Goal: Transaction & Acquisition: Obtain resource

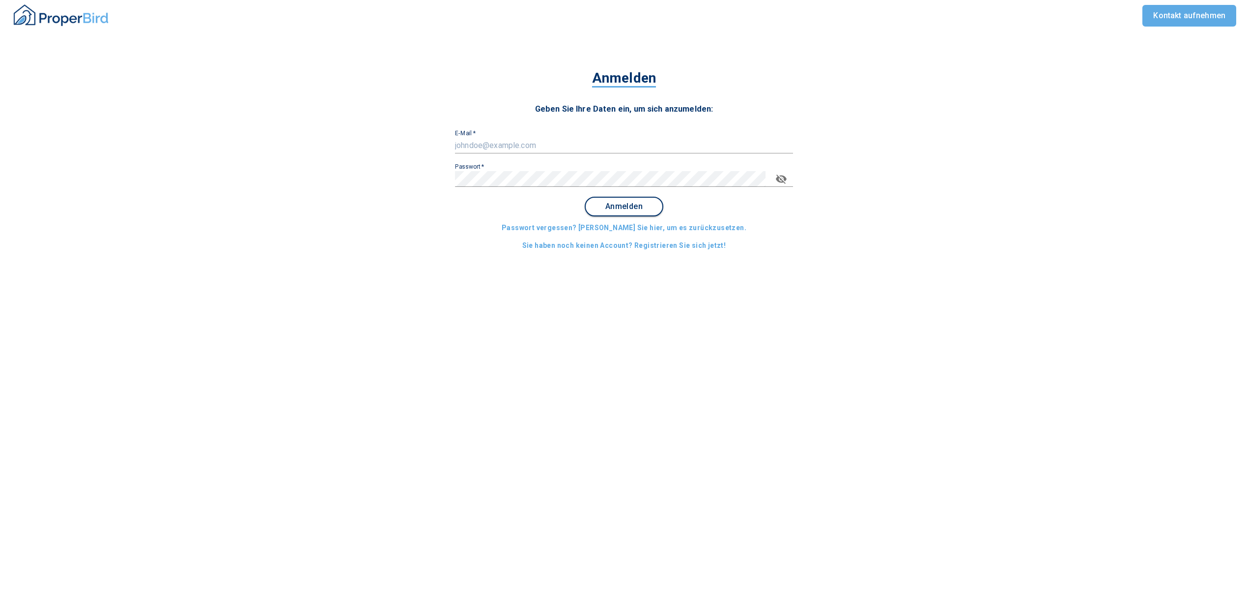
type input "[EMAIL_ADDRESS][DOMAIN_NAME]"
click at [635, 202] on span "Anmelden" at bounding box center [624, 206] width 61 height 9
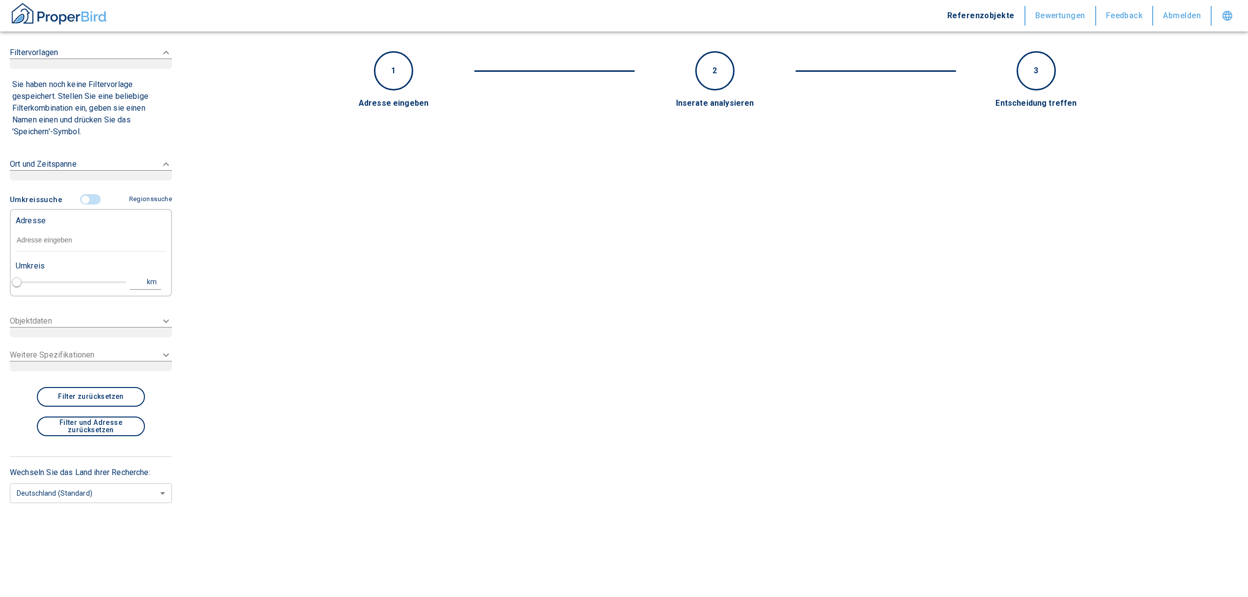
type input "2020"
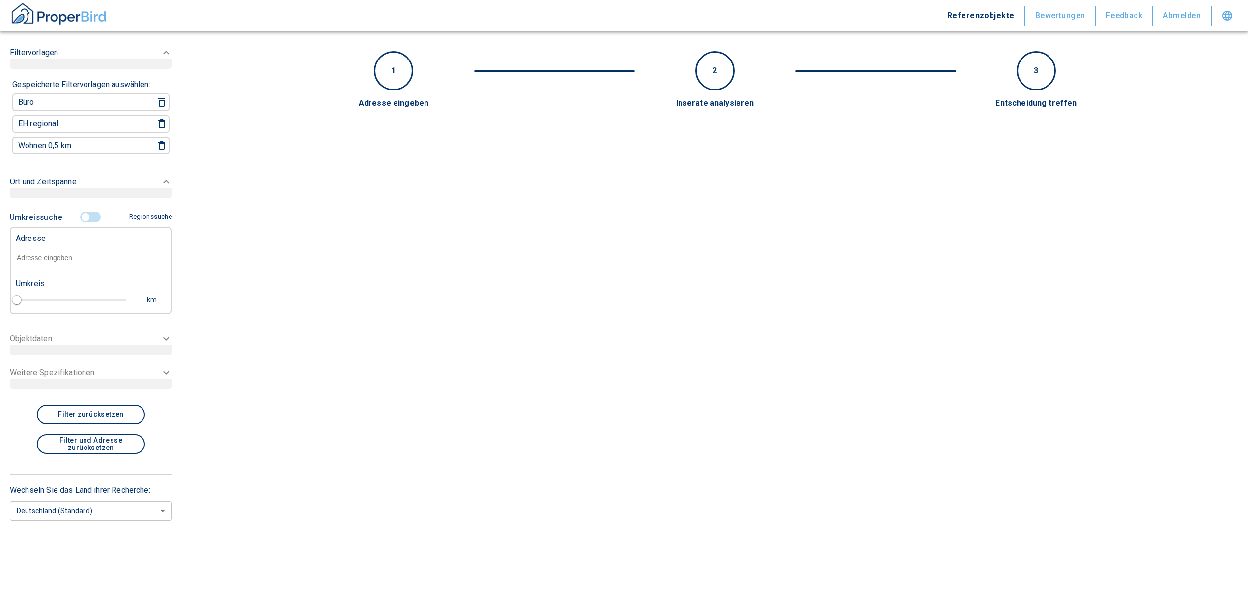
click at [48, 251] on input "text" at bounding box center [91, 258] width 150 height 23
paste input "Erding | [STREET_ADDRESS]"
click at [45, 262] on input "Erding | [STREET_ADDRESS]" at bounding box center [91, 258] width 150 height 23
drag, startPoint x: 126, startPoint y: 254, endPoint x: -35, endPoint y: 257, distance: 161.2
click at [0, 257] on html "Referenzobjekte Bewertungen Feedback Abmelden Filtervorlagen Gespeicherte Filte…" at bounding box center [624, 298] width 1248 height 597
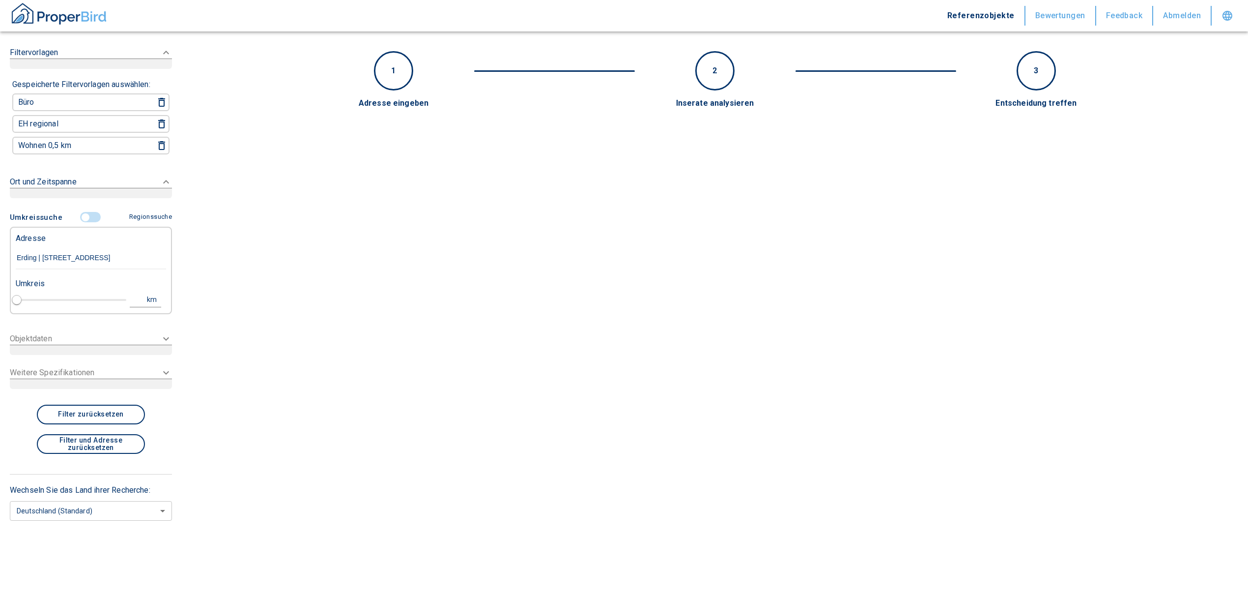
paste input "85435"
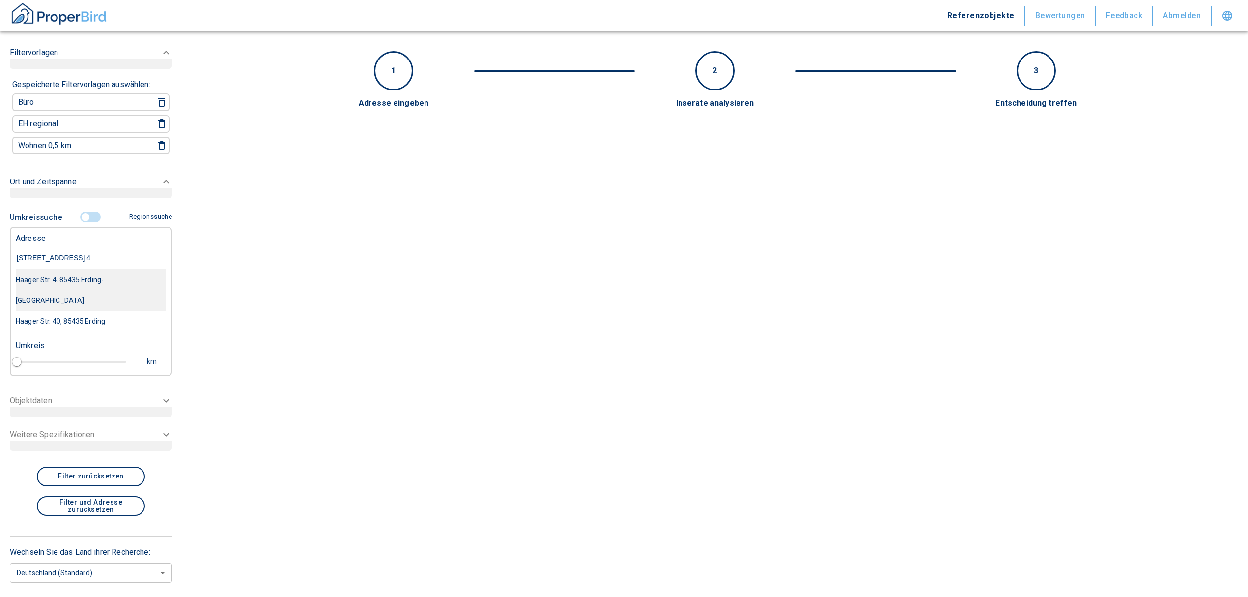
click at [99, 278] on div "Haager Str. 4, 85435 Erding-[GEOGRAPHIC_DATA]" at bounding box center [91, 289] width 150 height 41
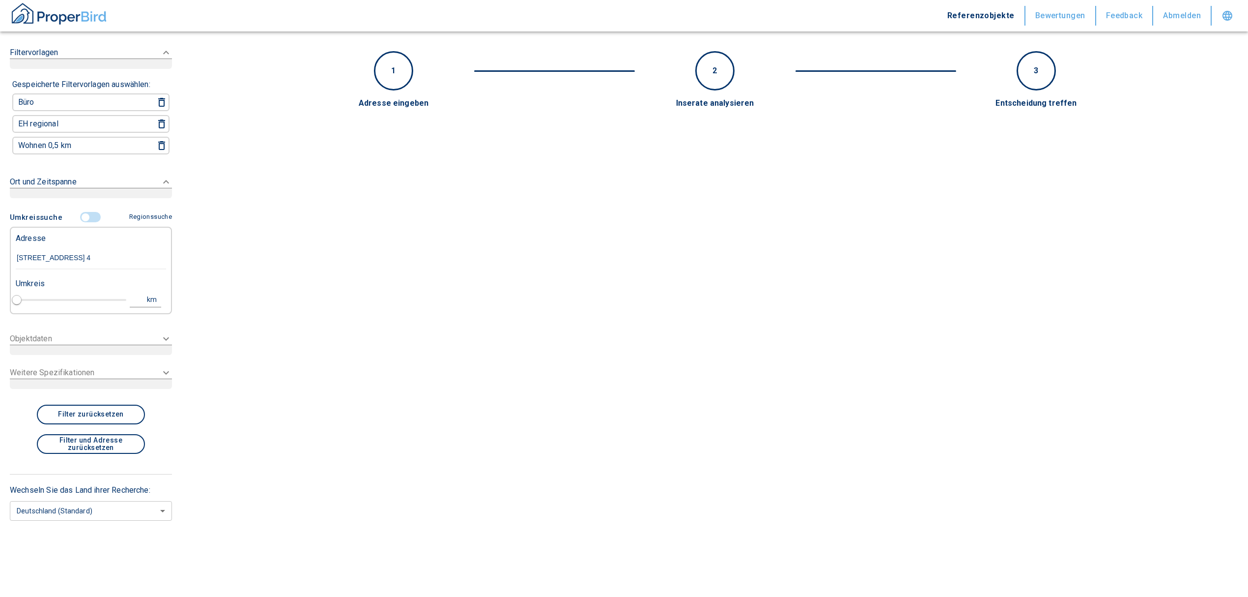
type input "Haager Str. 4, 85435 Erding-[GEOGRAPHIC_DATA]"
type input "1"
type input "2020"
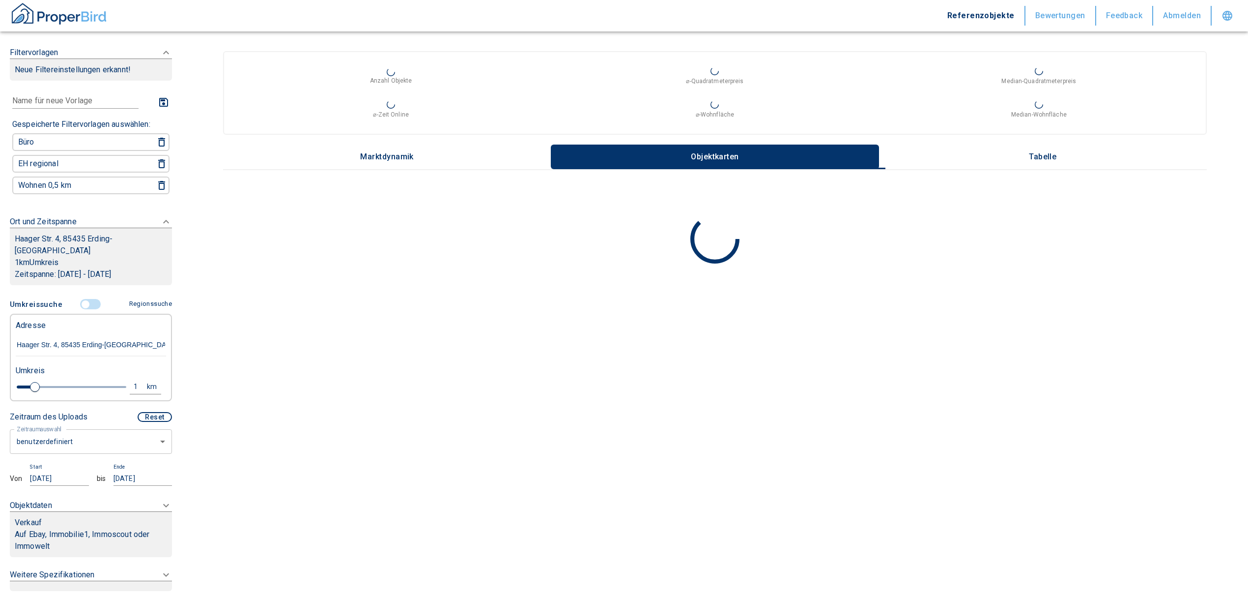
click at [32, 268] on p "Zeitspanne: [DATE] - [DATE]" at bounding box center [91, 274] width 152 height 12
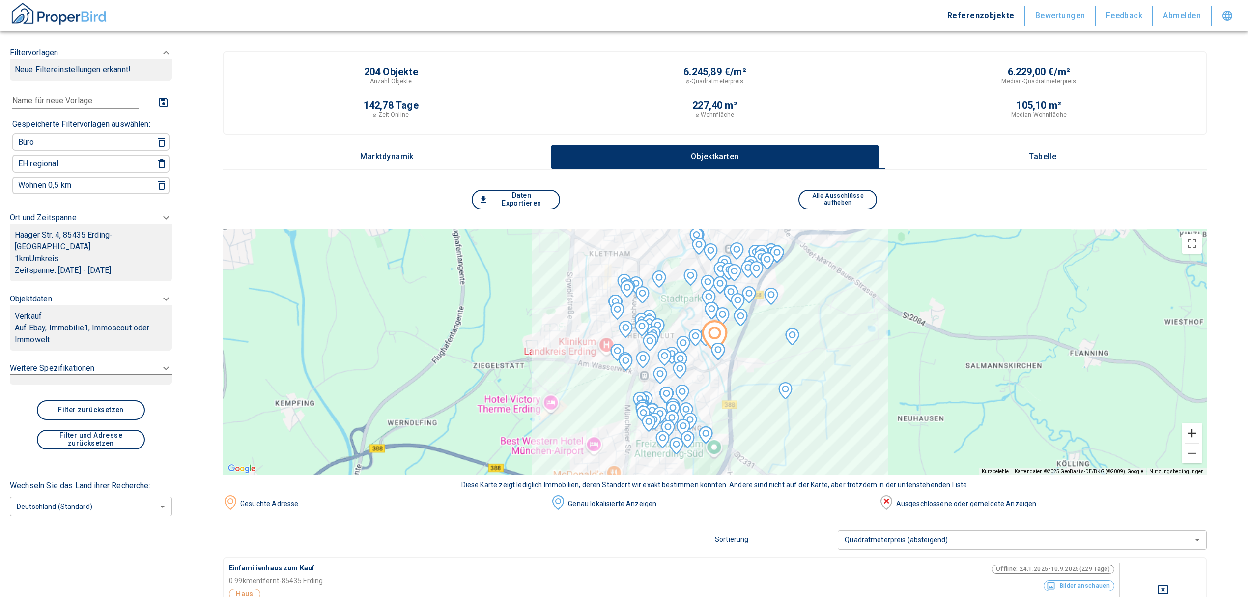
click at [1202, 432] on button "Vergrößern" at bounding box center [1192, 433] width 20 height 20
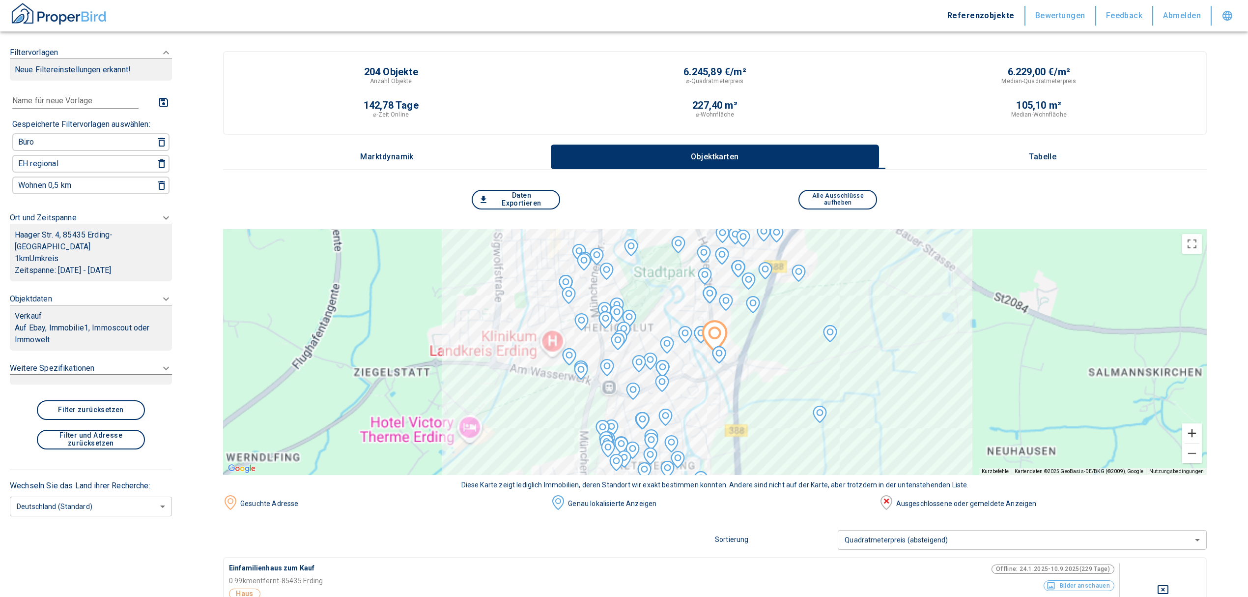
click at [1202, 432] on button "Vergrößern" at bounding box center [1192, 433] width 20 height 20
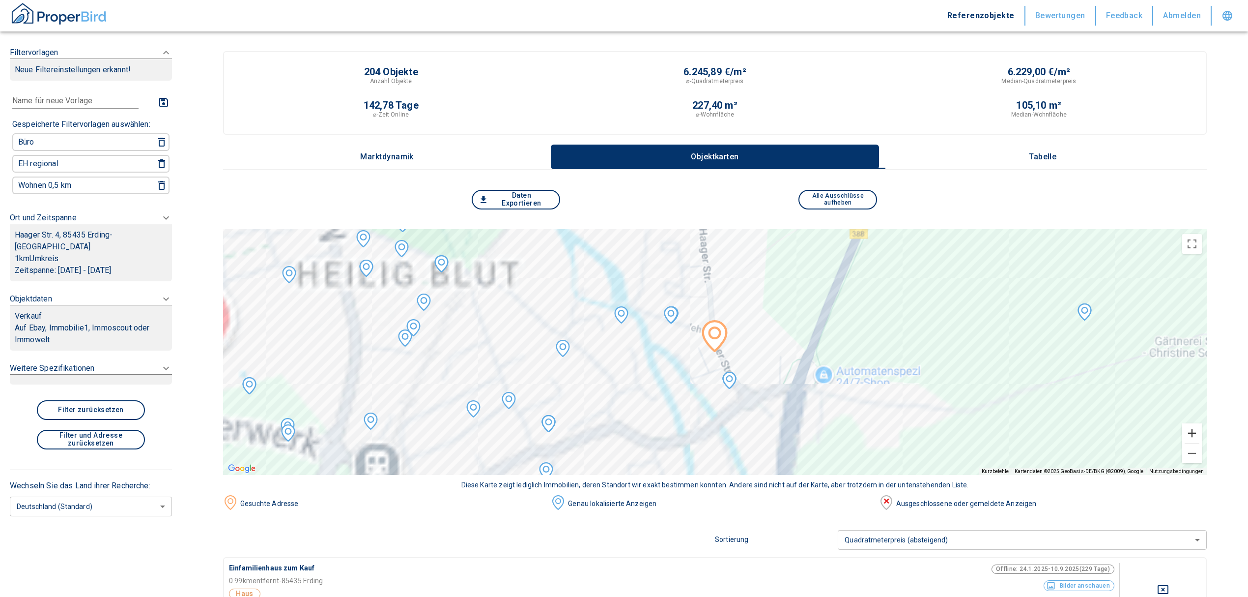
click at [1202, 432] on button "Vergrößern" at bounding box center [1192, 433] width 20 height 20
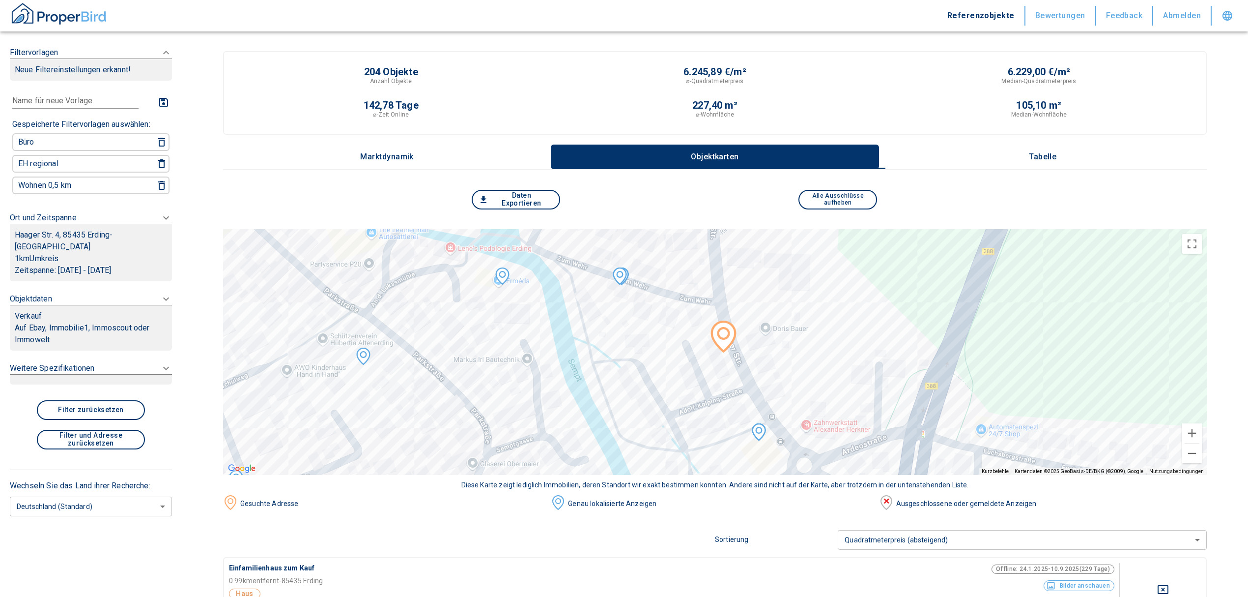
drag, startPoint x: 753, startPoint y: 389, endPoint x: 763, endPoint y: 390, distance: 9.8
click at [763, 390] on div at bounding box center [715, 352] width 984 height 246
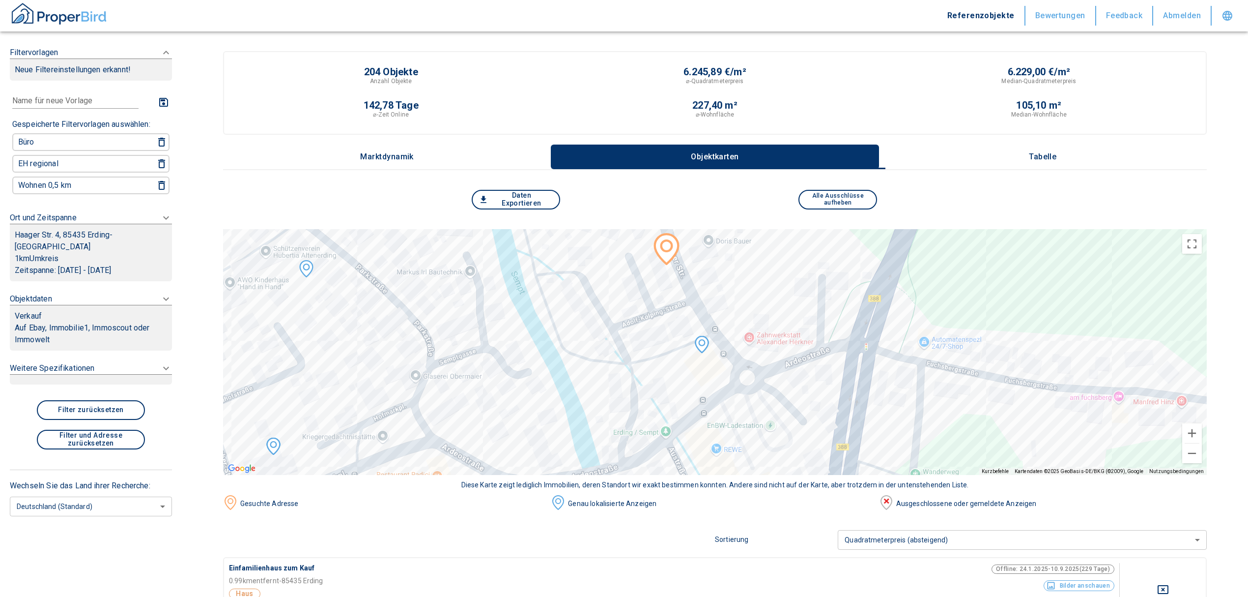
drag, startPoint x: 674, startPoint y: 380, endPoint x: 616, endPoint y: 292, distance: 105.6
click at [616, 292] on div at bounding box center [715, 352] width 984 height 246
click at [79, 229] on p "Haager Str. 4, 85435 Erding-[GEOGRAPHIC_DATA]" at bounding box center [91, 241] width 152 height 24
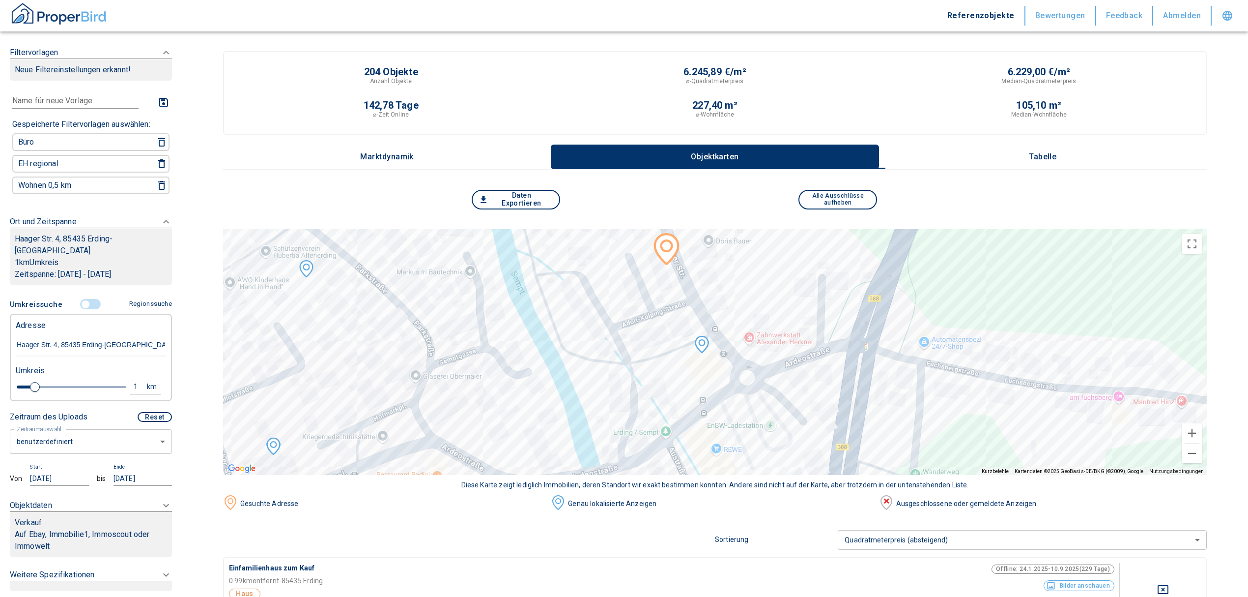
drag, startPoint x: 145, startPoint y: 335, endPoint x: -79, endPoint y: 323, distance: 224.4
drag, startPoint x: 70, startPoint y: 327, endPoint x: -65, endPoint y: 326, distance: 134.7
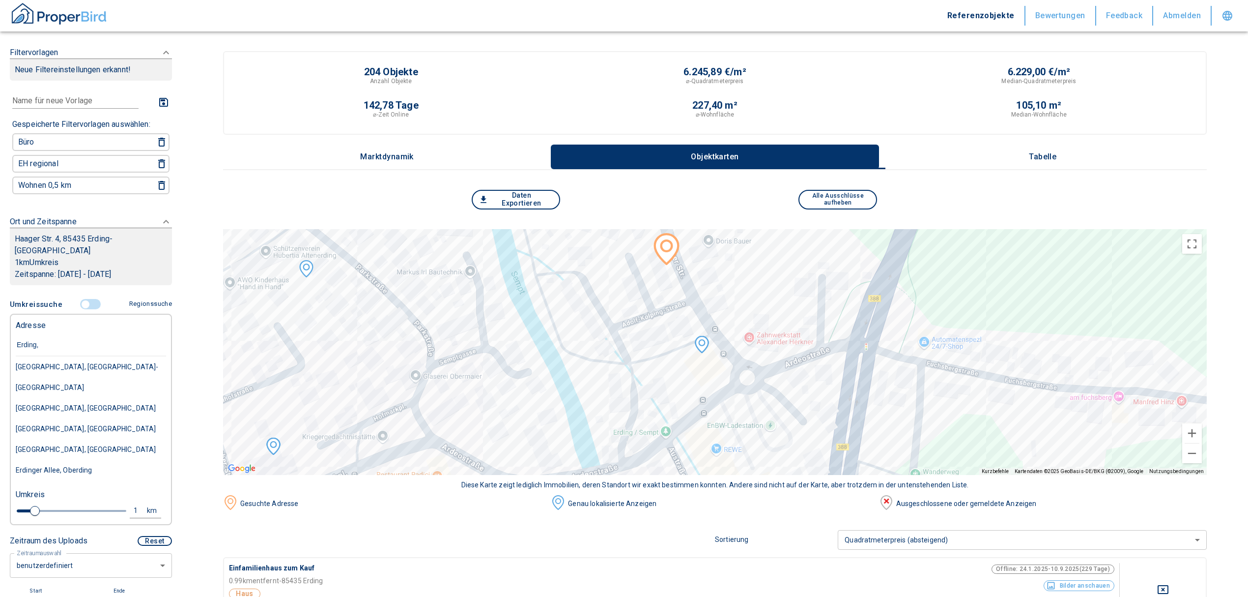
paste input "Pferdeschwemmgasse"
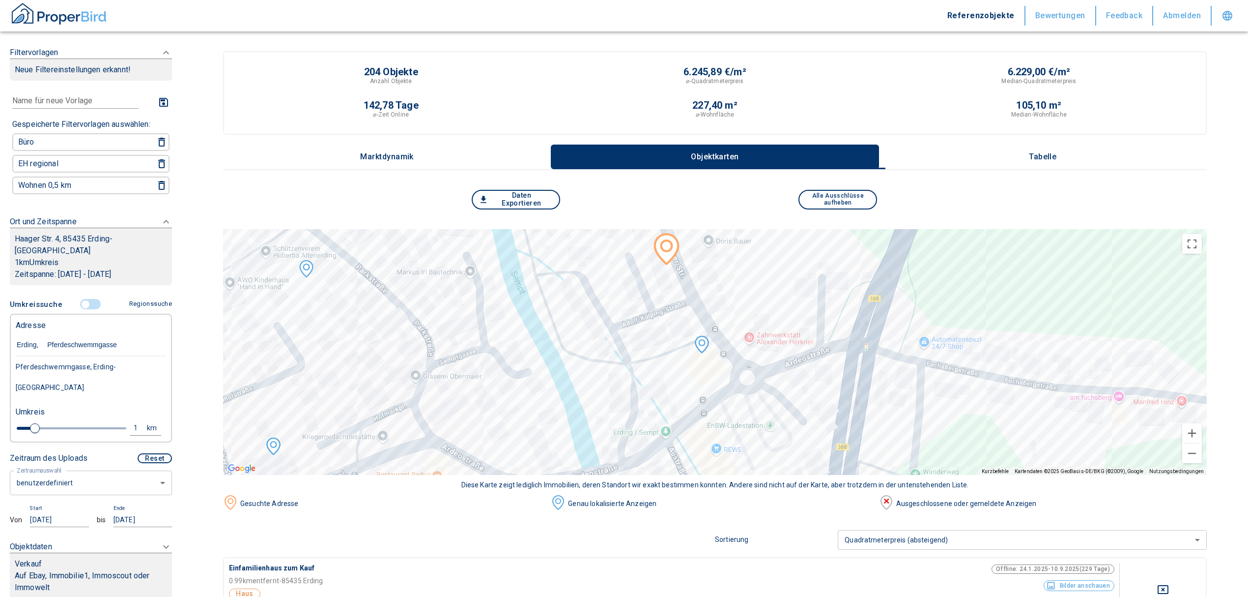
drag, startPoint x: 46, startPoint y: 331, endPoint x: 276, endPoint y: 372, distance: 233.7
click at [48, 334] on input "Erding, Pferdeschwemmgasse" at bounding box center [91, 345] width 150 height 23
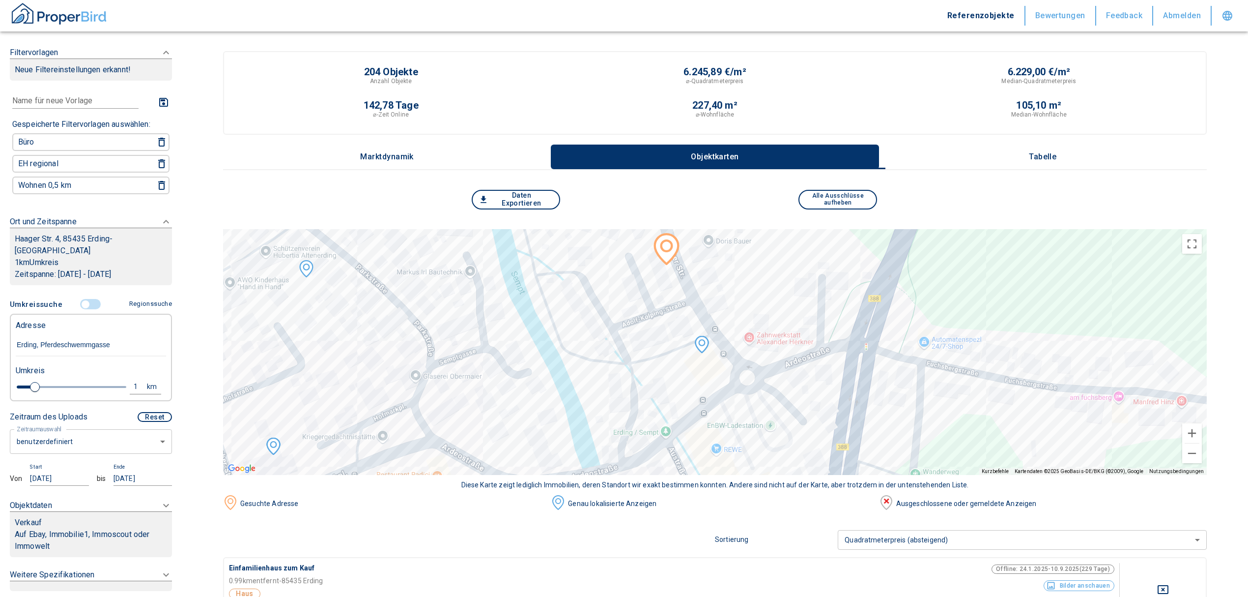
click at [120, 334] on input "Erding, Pferdeschwemmgasse" at bounding box center [91, 345] width 150 height 23
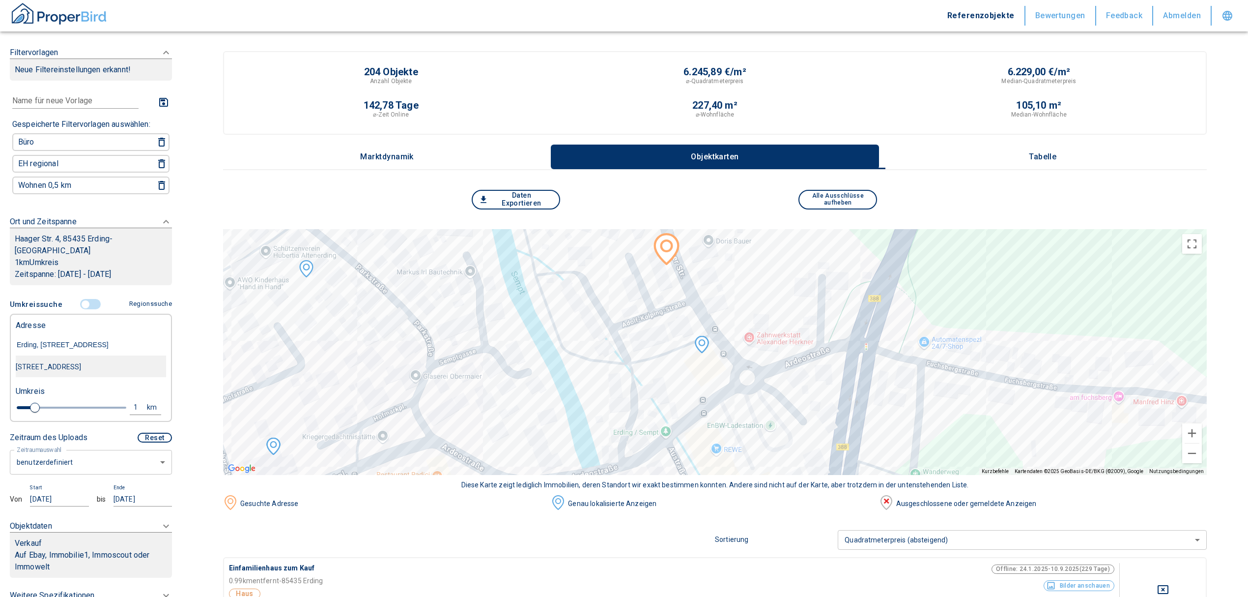
click at [61, 356] on div "[STREET_ADDRESS]" at bounding box center [91, 366] width 150 height 21
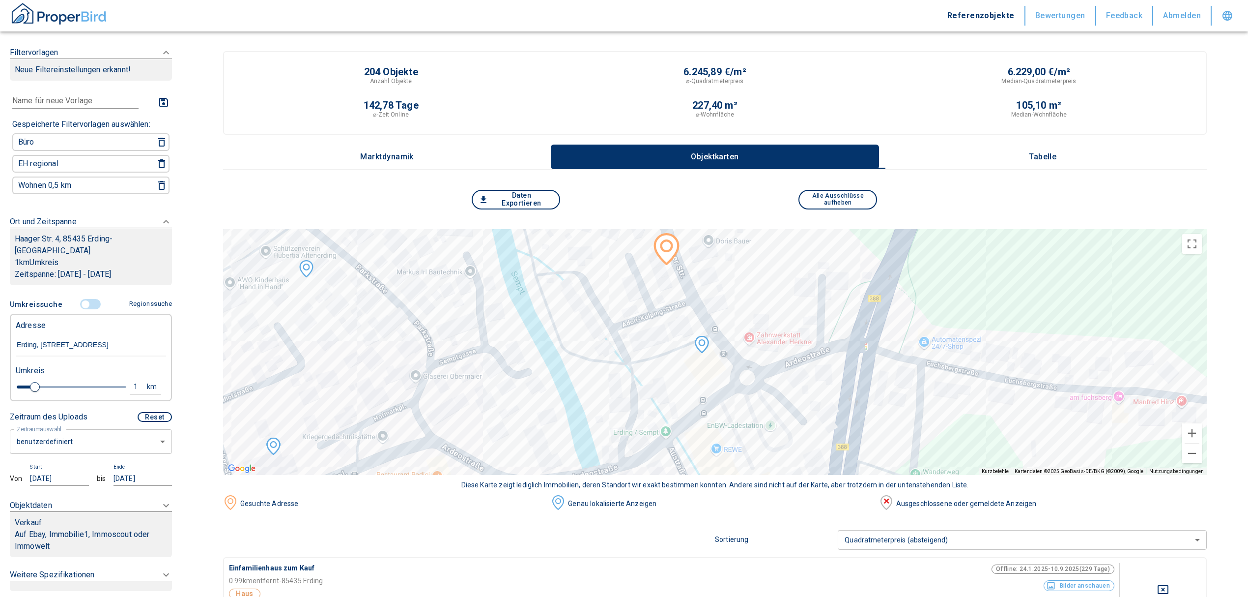
type input "[STREET_ADDRESS]"
type input "2020"
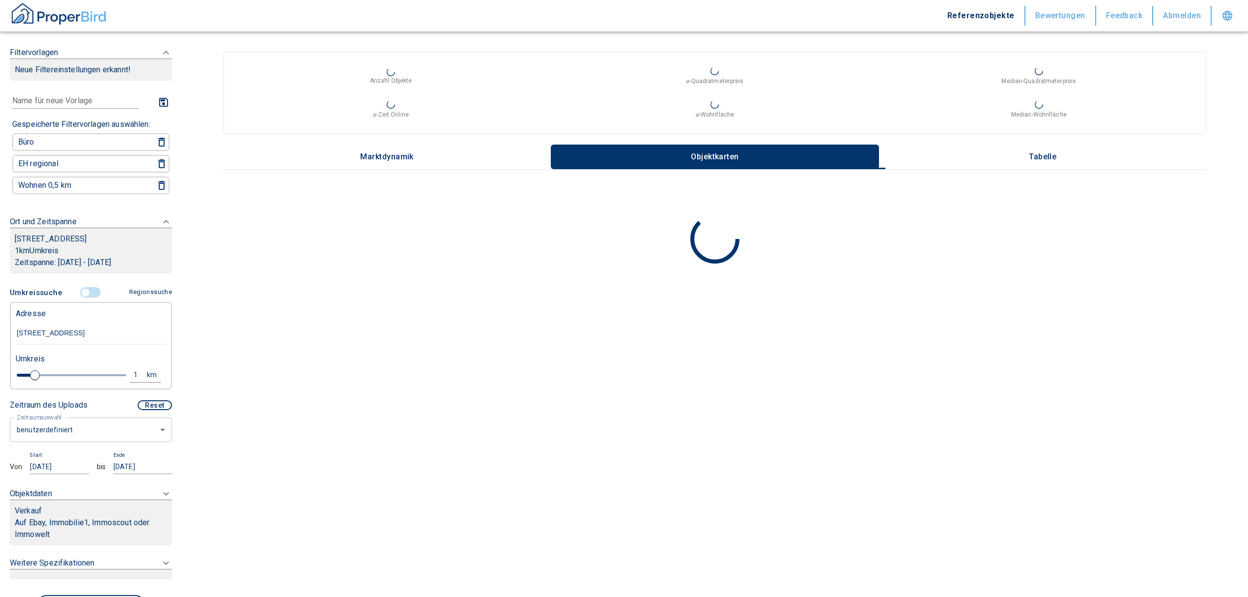
type input "[STREET_ADDRESS]"
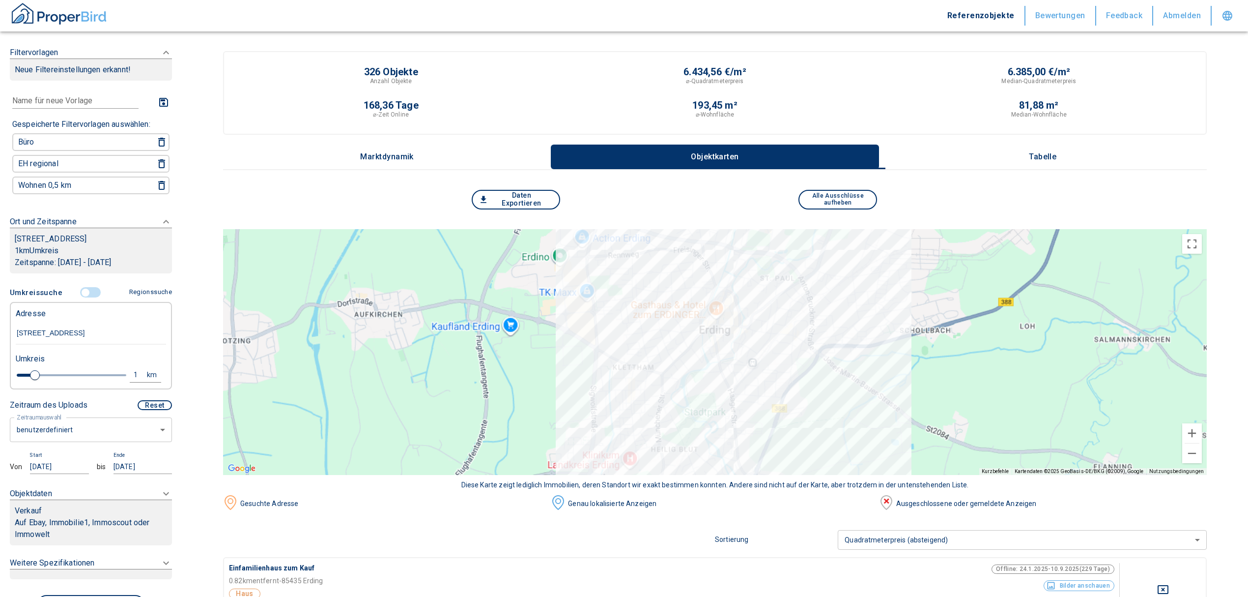
click at [1067, 155] on p "Tabelle" at bounding box center [1042, 156] width 49 height 9
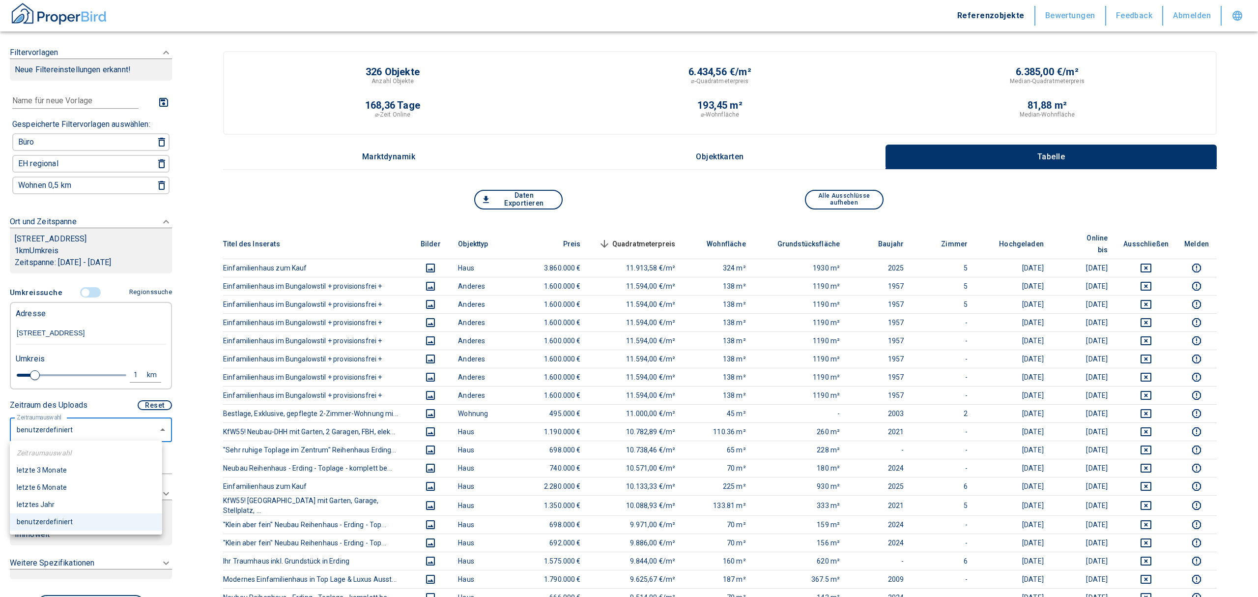
click at [42, 482] on li "letzte 6 Monate" at bounding box center [86, 487] width 152 height 17
type input "2020"
type input "6"
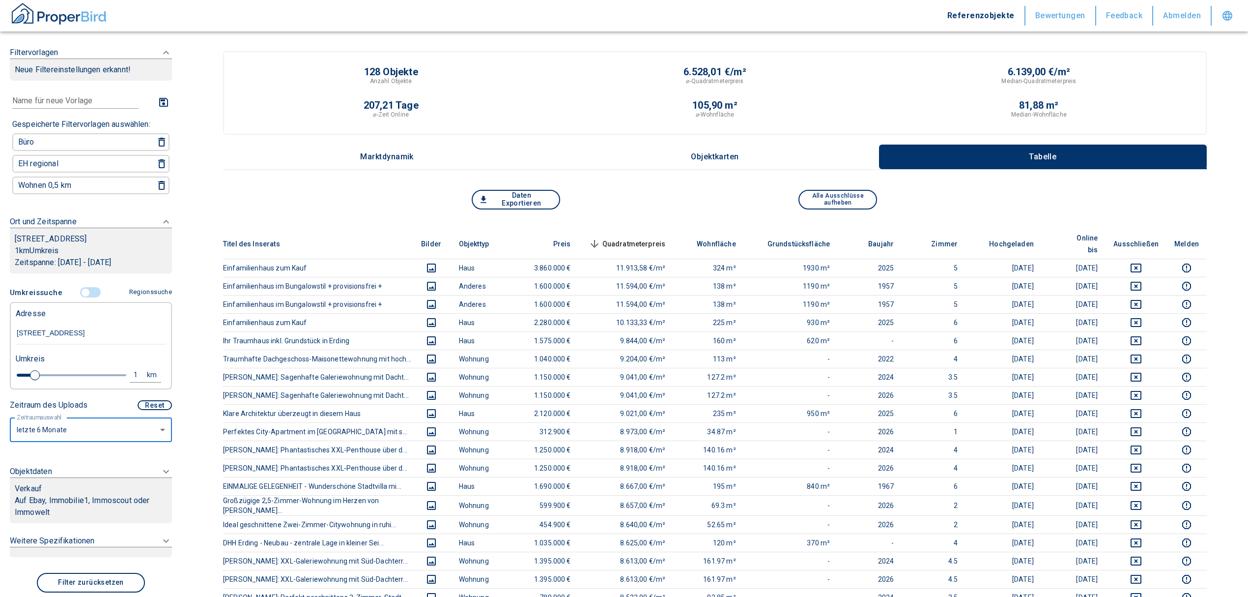
click at [160, 465] on icon at bounding box center [166, 471] width 12 height 12
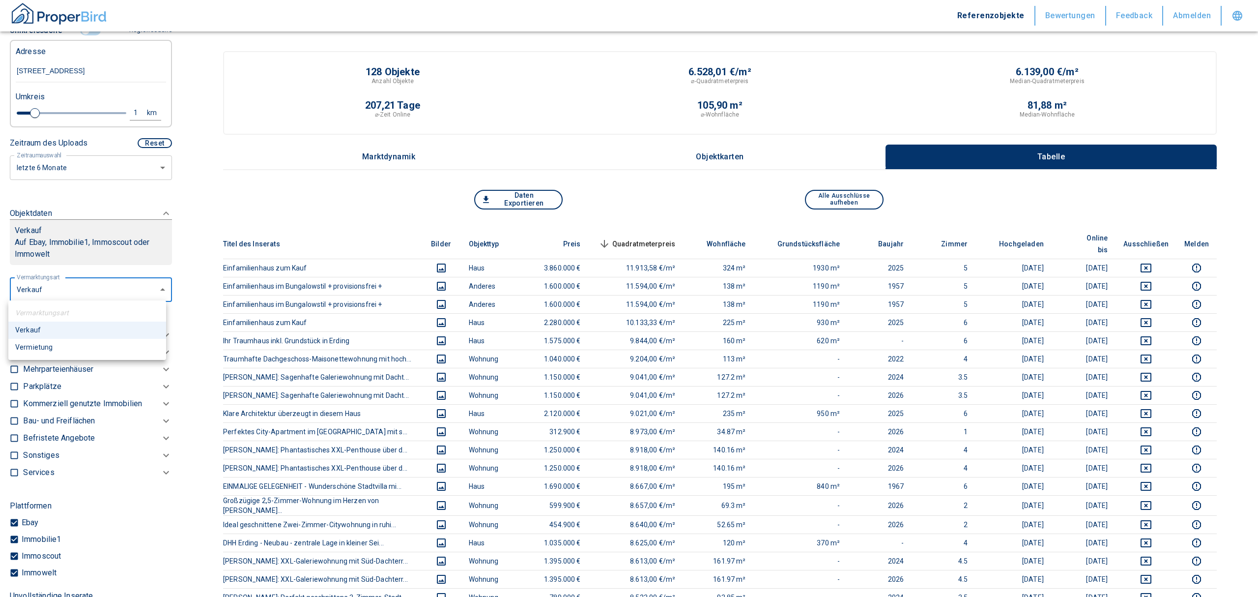
click at [45, 346] on li "Vermietung" at bounding box center [87, 347] width 158 height 17
type input "rent"
type input "2020"
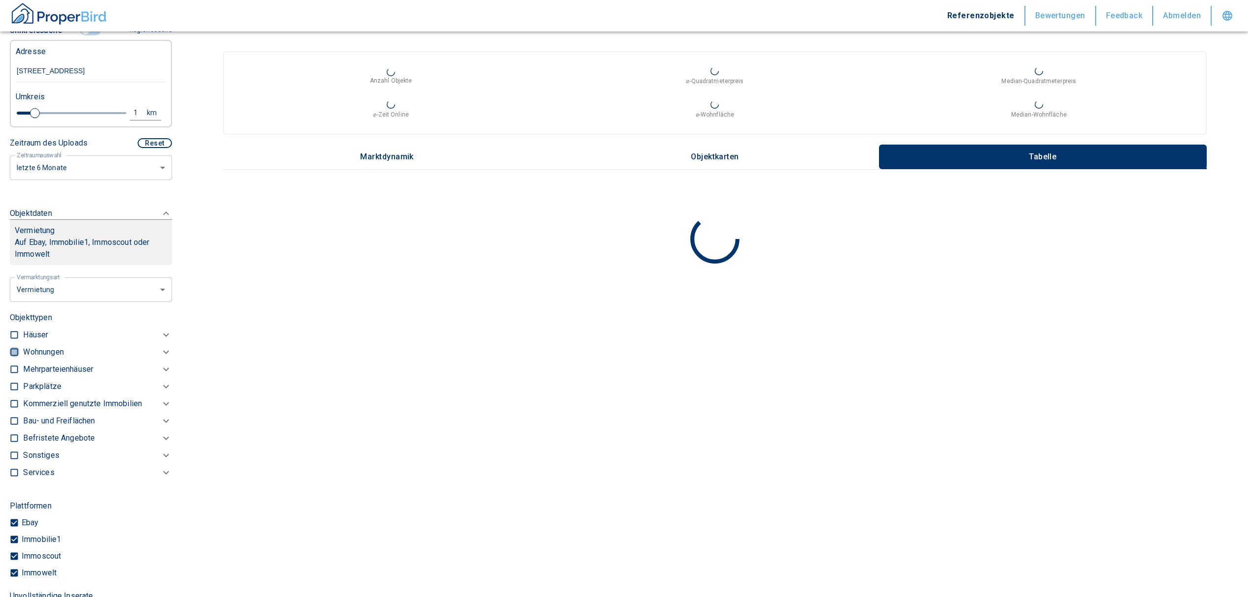
click at [14, 347] on input "checkbox" at bounding box center [14, 352] width 10 height 10
checkbox input "true"
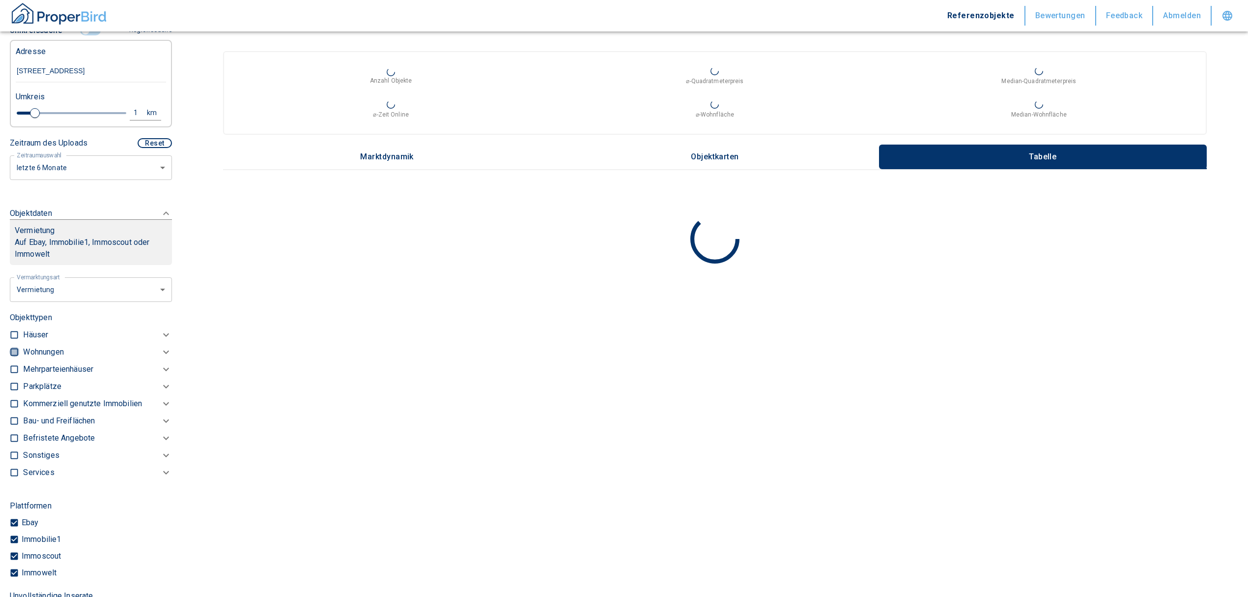
checkbox input "true"
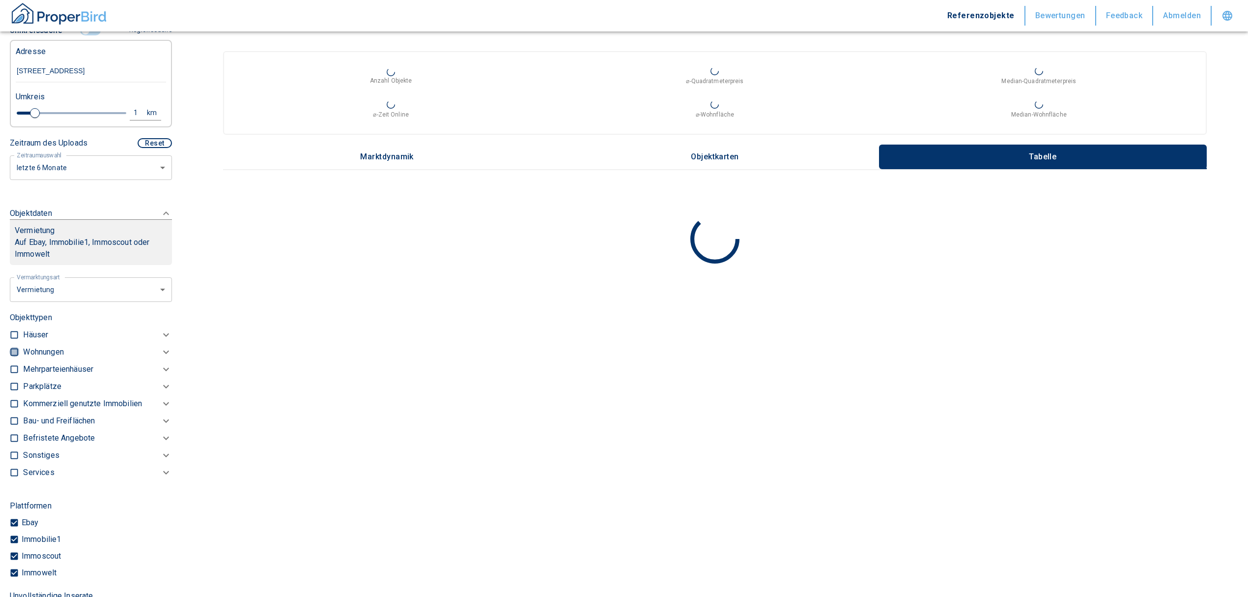
type input "2020"
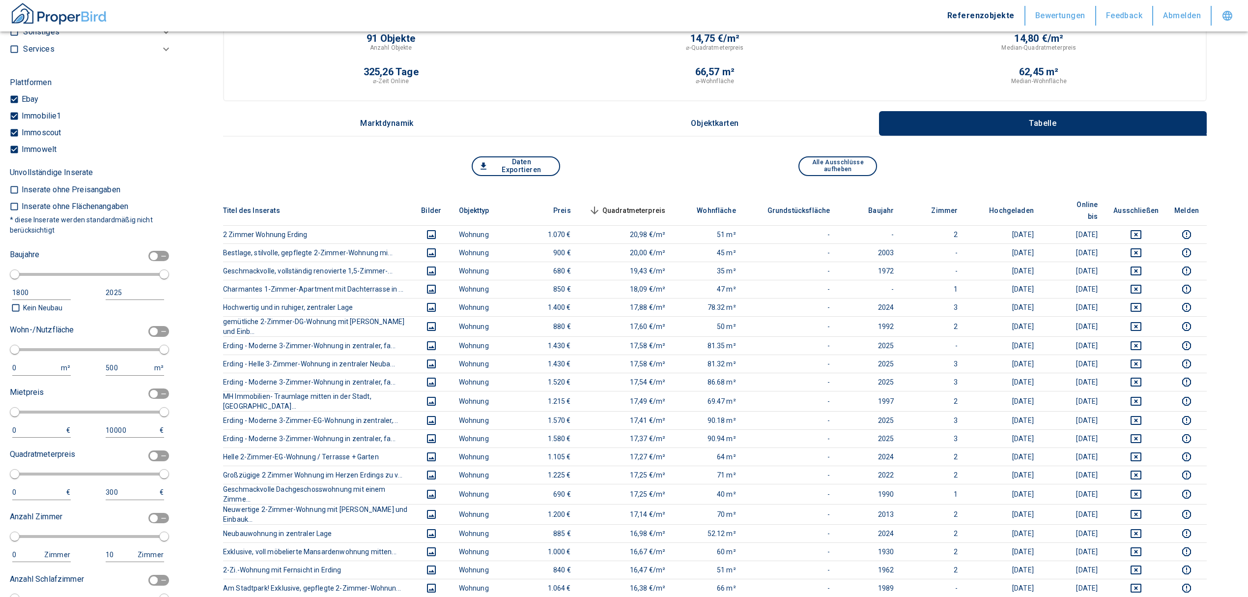
scroll to position [713, 0]
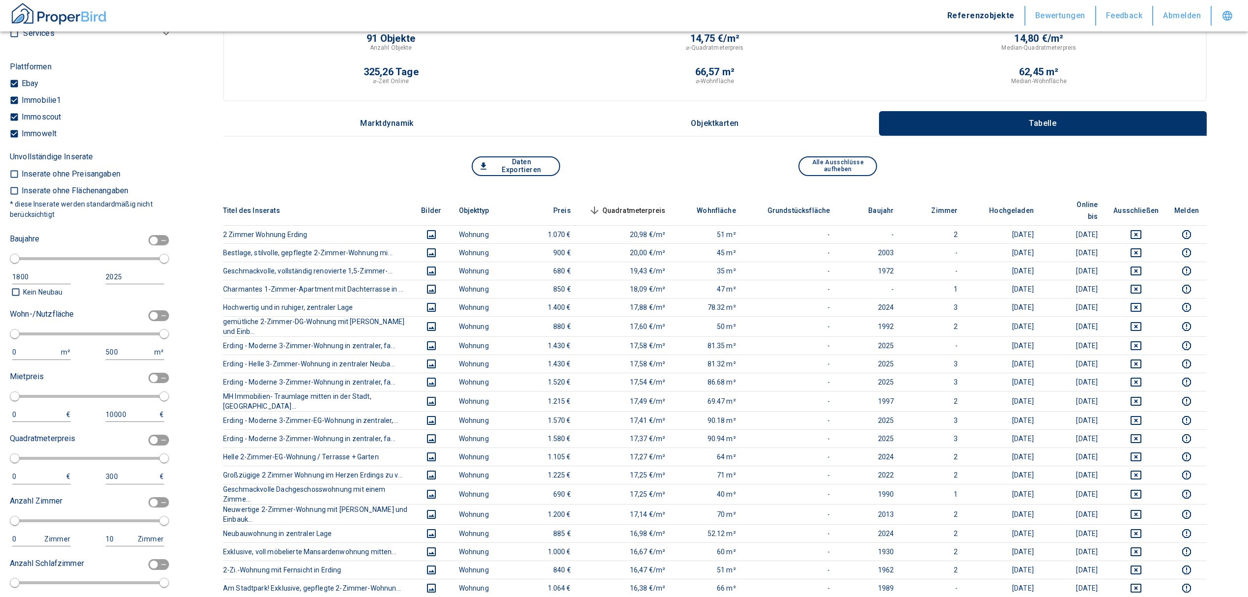
click at [151, 231] on span at bounding box center [159, 240] width 29 height 19
click at [151, 235] on input "checkbox" at bounding box center [153, 240] width 29 height 11
checkbox input "true"
type input "1970"
type input "2010"
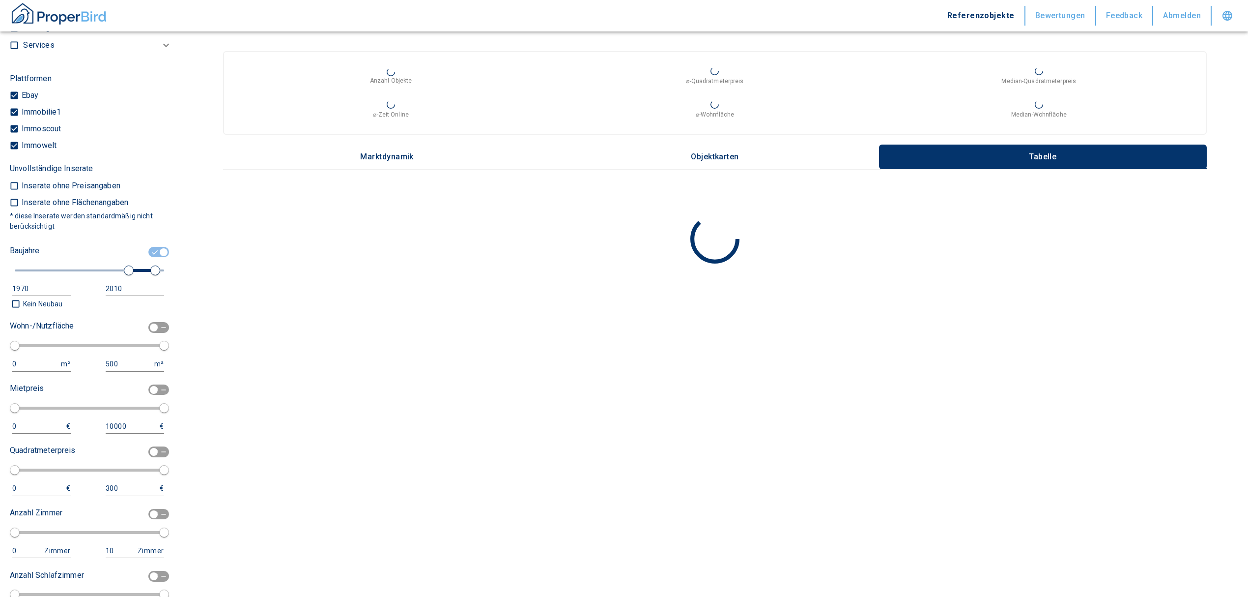
click at [45, 283] on div "1970" at bounding box center [31, 289] width 39 height 12
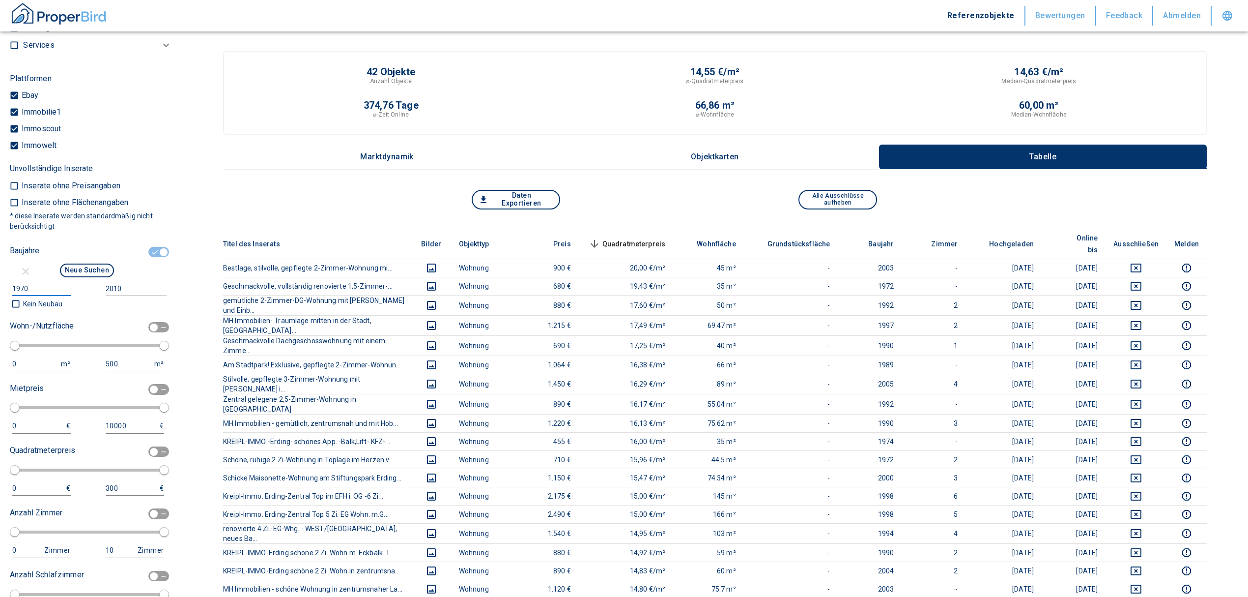
drag, startPoint x: 36, startPoint y: 281, endPoint x: -99, endPoint y: 284, distance: 135.2
type input "2020"
click at [131, 289] on input "2010" at bounding box center [134, 289] width 57 height 14
type input "2030"
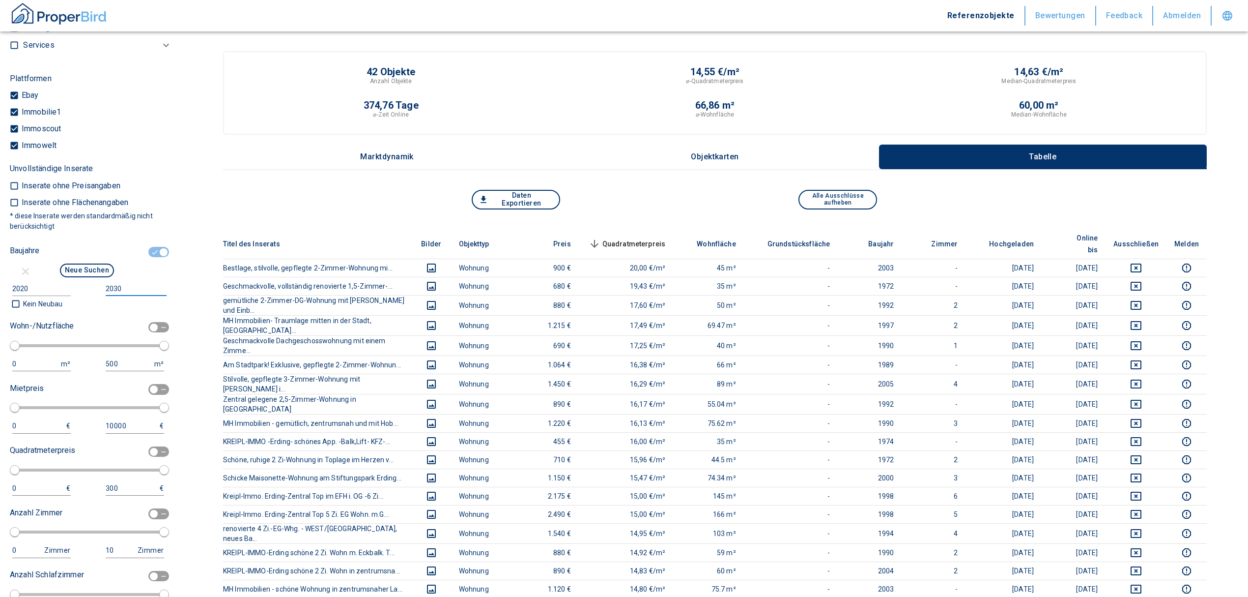
click at [86, 274] on div "Neue Suchen" at bounding box center [87, 271] width 154 height 20
click at [87, 268] on button "Neue Suchen" at bounding box center [87, 270] width 54 height 14
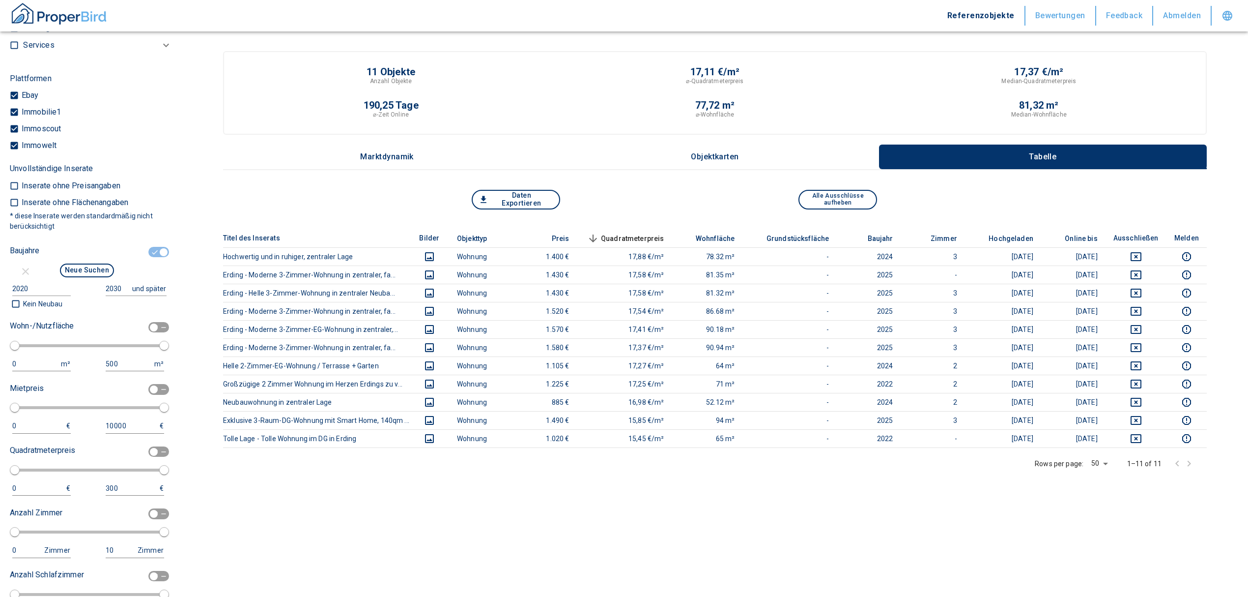
scroll to position [189, 0]
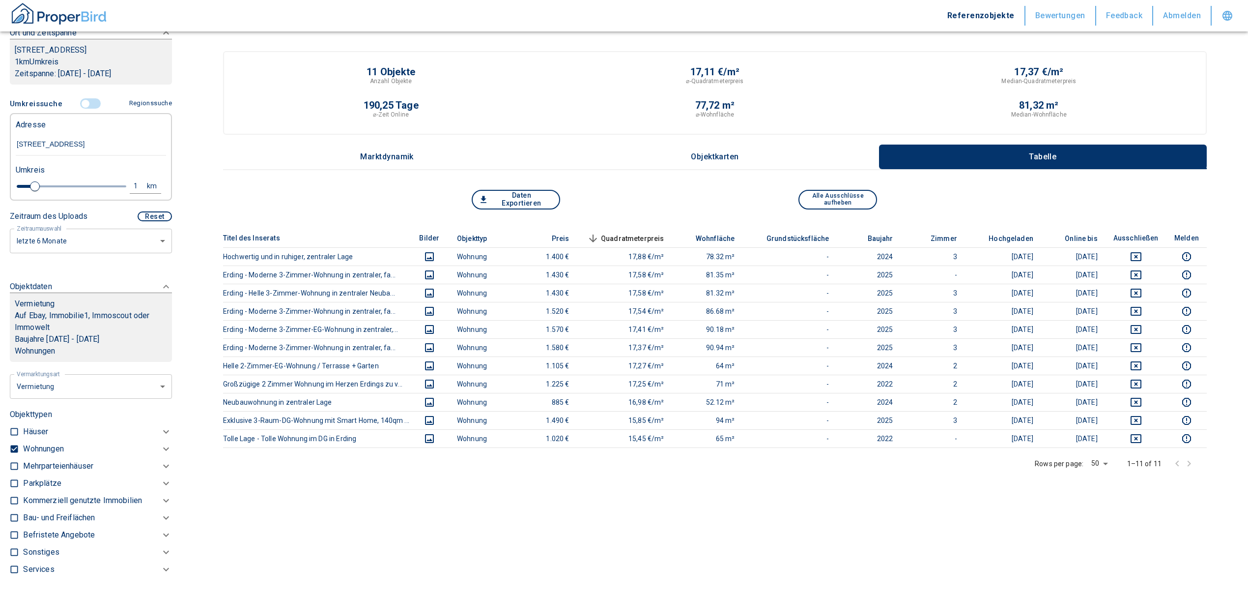
click at [132, 183] on div "1" at bounding box center [141, 186] width 18 height 12
drag, startPoint x: 54, startPoint y: 182, endPoint x: 24, endPoint y: 179, distance: 30.1
click at [24, 179] on div "1 km Neue Suchen" at bounding box center [83, 187] width 150 height 24
type input "2,0"
click at [123, 179] on button "Neue Suchen" at bounding box center [131, 186] width 54 height 14
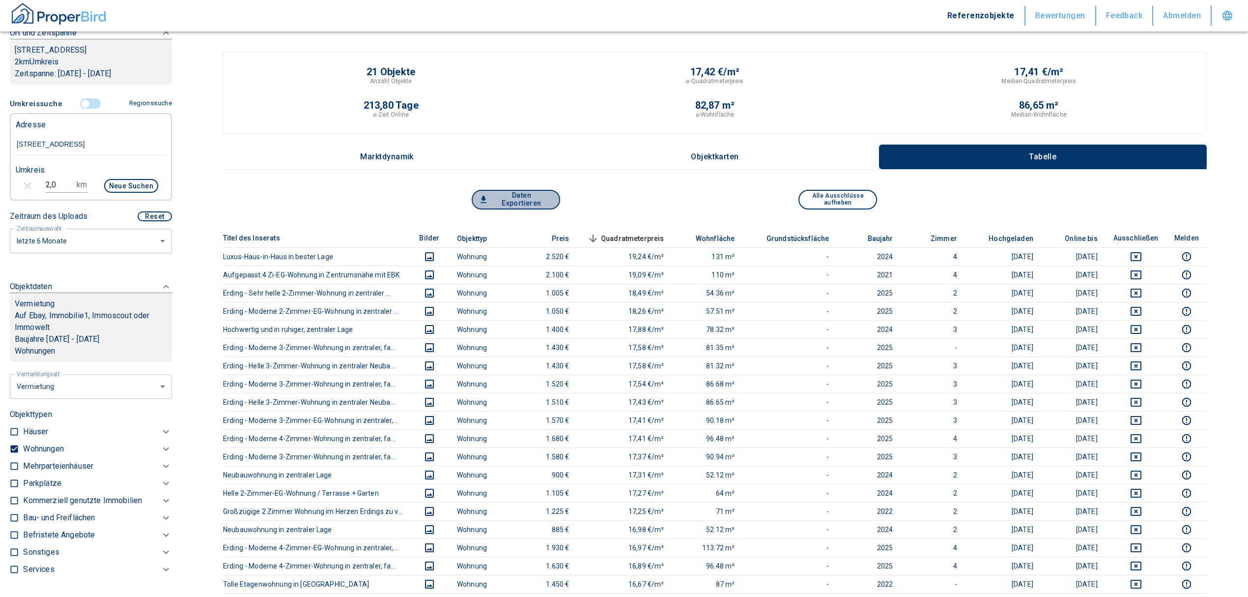
click at [496, 199] on button "Daten Exportieren" at bounding box center [516, 200] width 88 height 20
click at [163, 447] on icon at bounding box center [166, 448] width 6 height 3
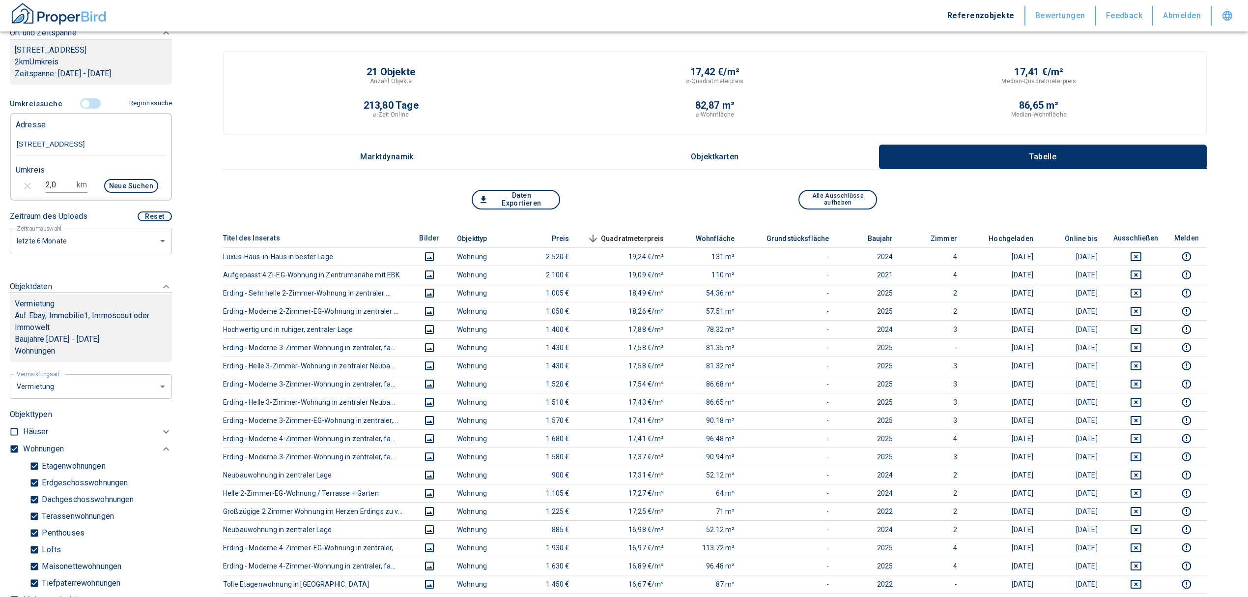
click at [18, 444] on input "checkbox" at bounding box center [14, 449] width 10 height 10
checkbox input "false"
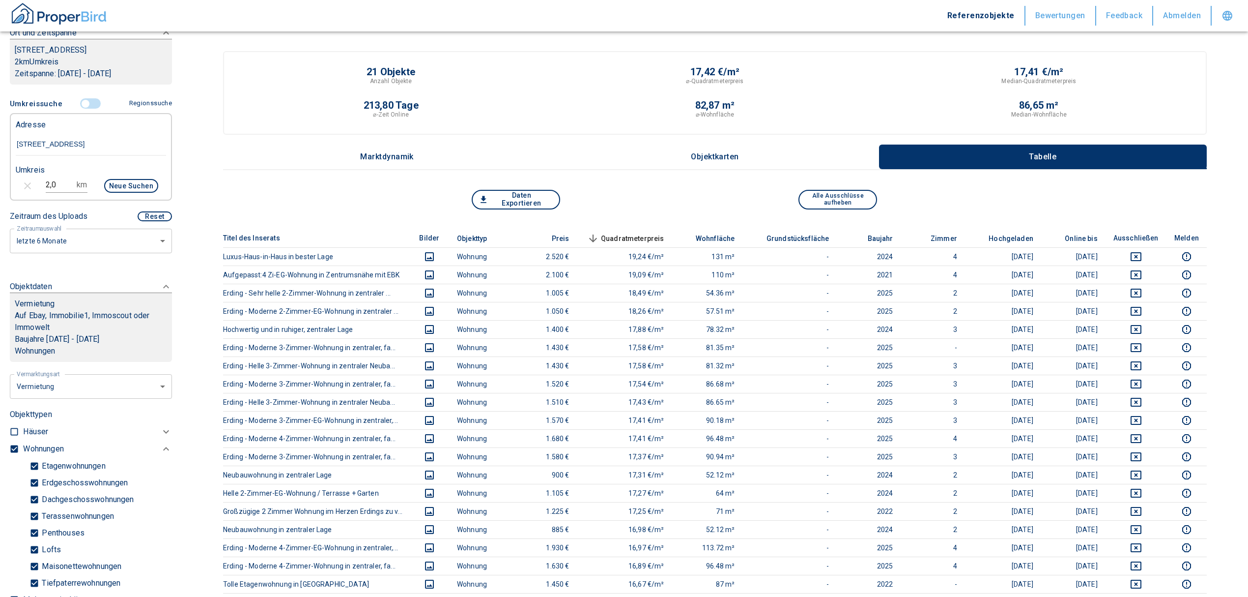
checkbox input "false"
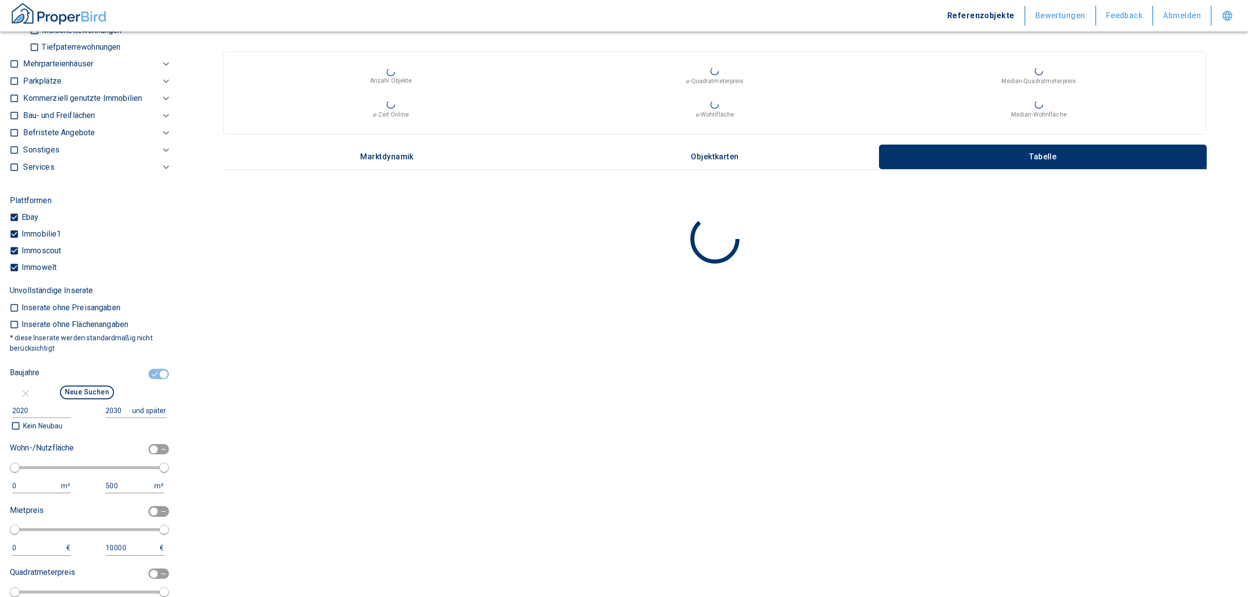
scroll to position [451, 0]
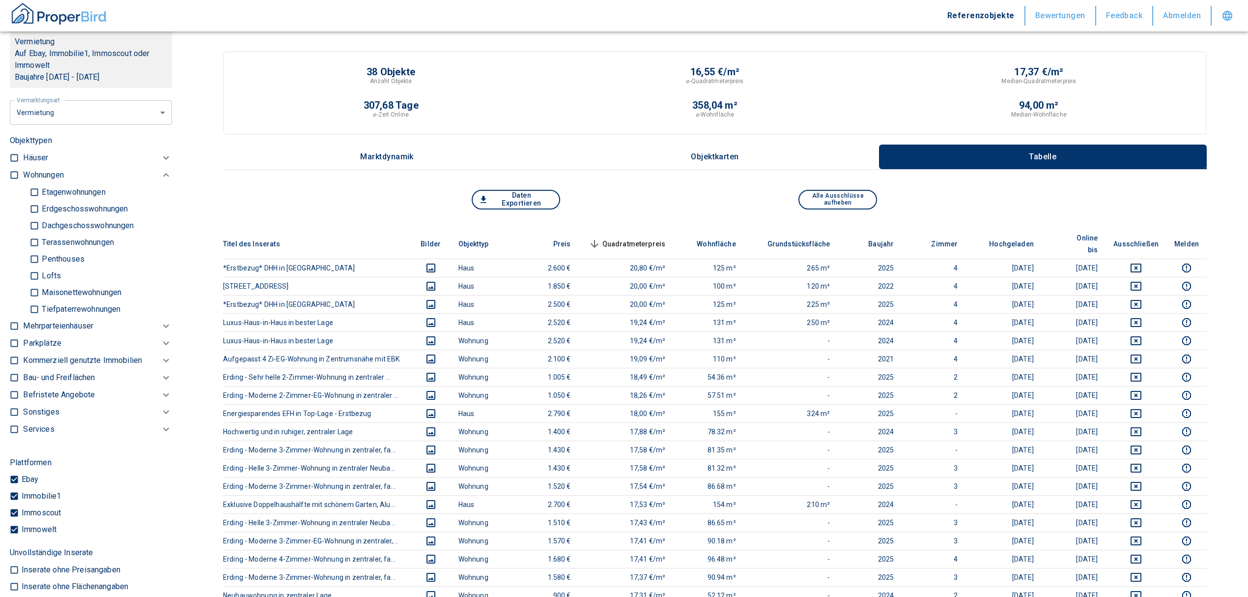
click at [75, 357] on p "Kommerziell genutzte Immobilien" at bounding box center [82, 360] width 119 height 12
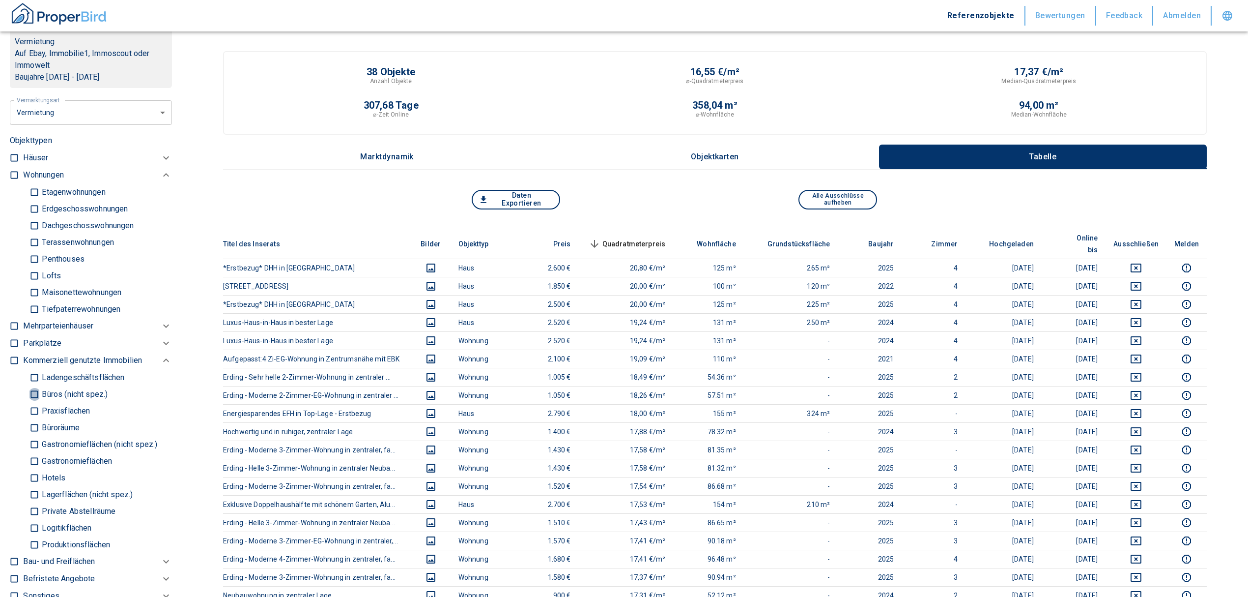
click at [32, 392] on input "Büros (nicht spez.)" at bounding box center [34, 393] width 10 height 17
checkbox input "true"
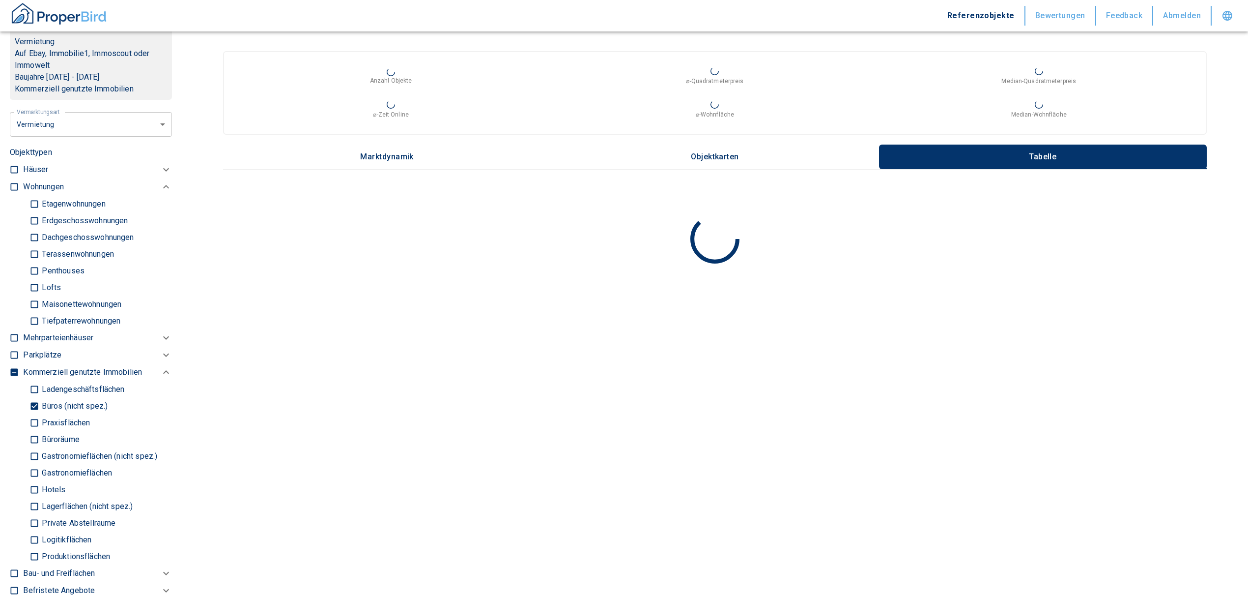
click at [32, 420] on input "Praxisflächen" at bounding box center [34, 422] width 10 height 17
checkbox input "true"
click at [33, 437] on input "Büroräume" at bounding box center [34, 439] width 10 height 17
checkbox input "true"
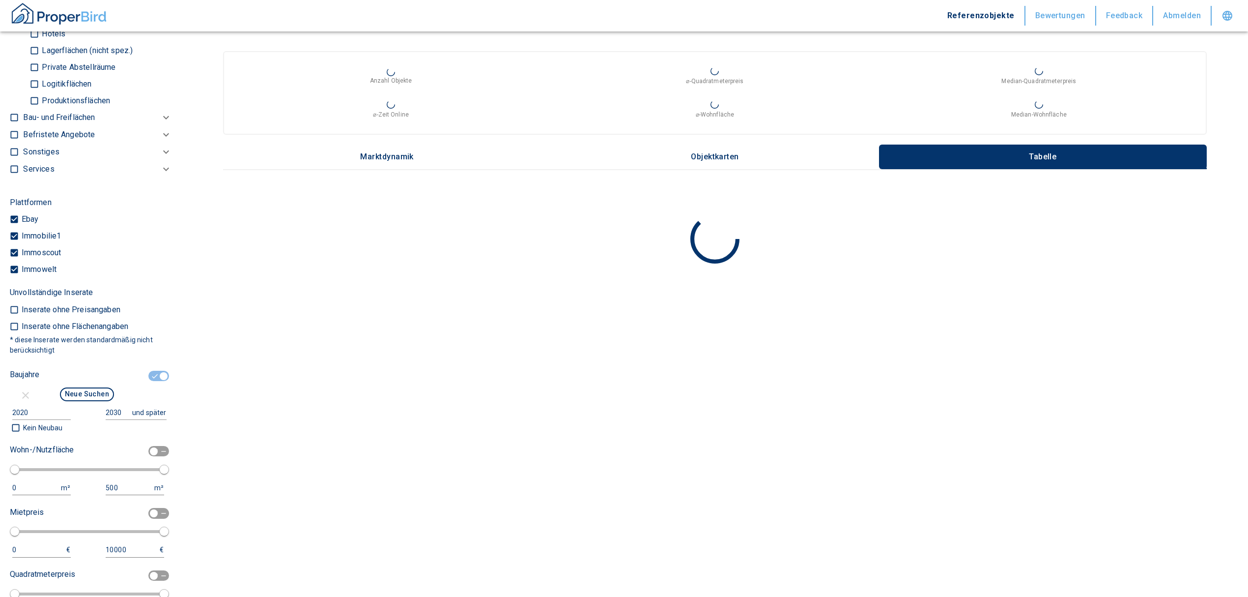
scroll to position [975, 0]
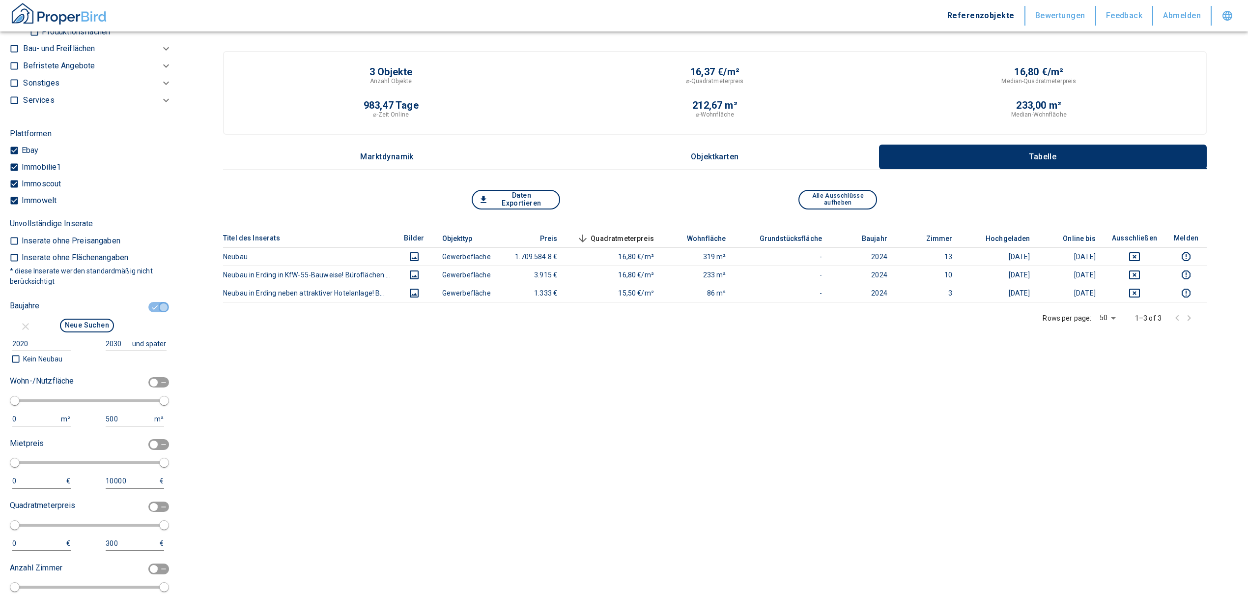
click at [152, 306] on input "checkbox" at bounding box center [163, 307] width 29 height 11
checkbox input "false"
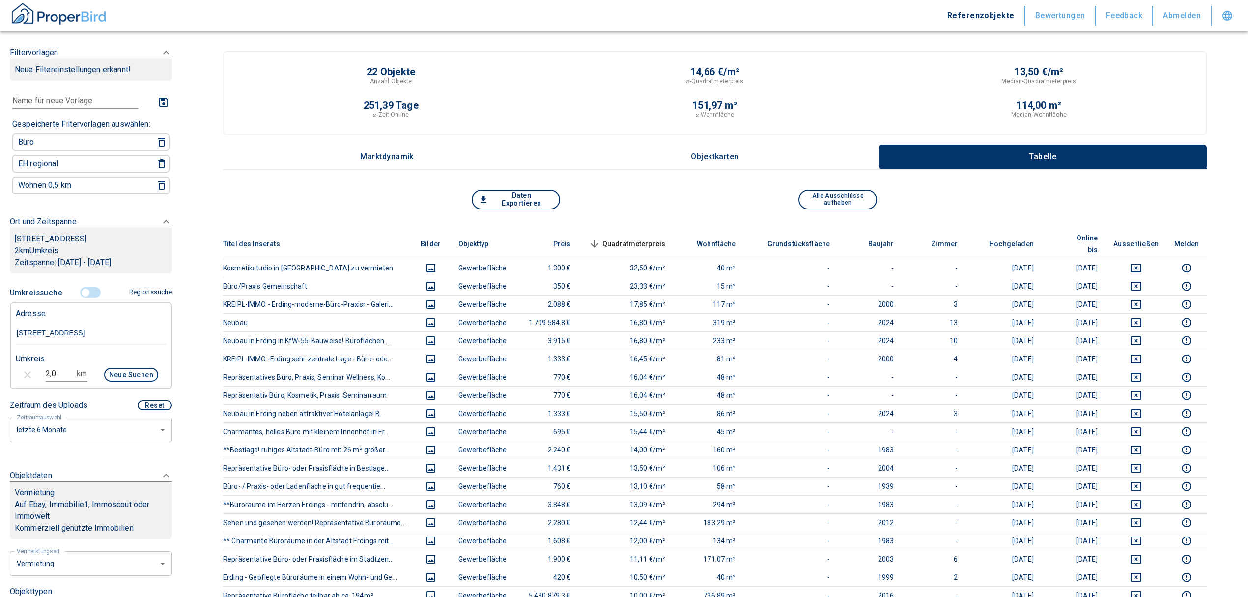
scroll to position [524, 0]
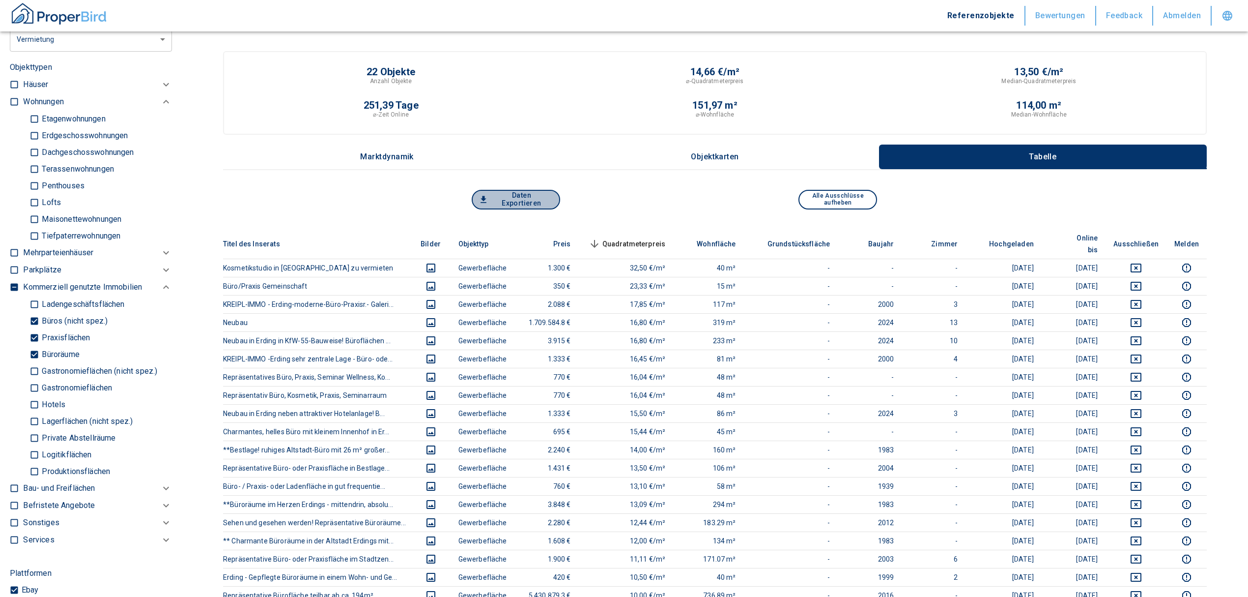
click at [516, 197] on button "Daten Exportieren" at bounding box center [516, 200] width 88 height 20
click at [56, 346] on label "Büroräume" at bounding box center [96, 354] width 135 height 17
click at [39, 346] on input "Büroräume" at bounding box center [34, 353] width 10 height 17
checkbox input "false"
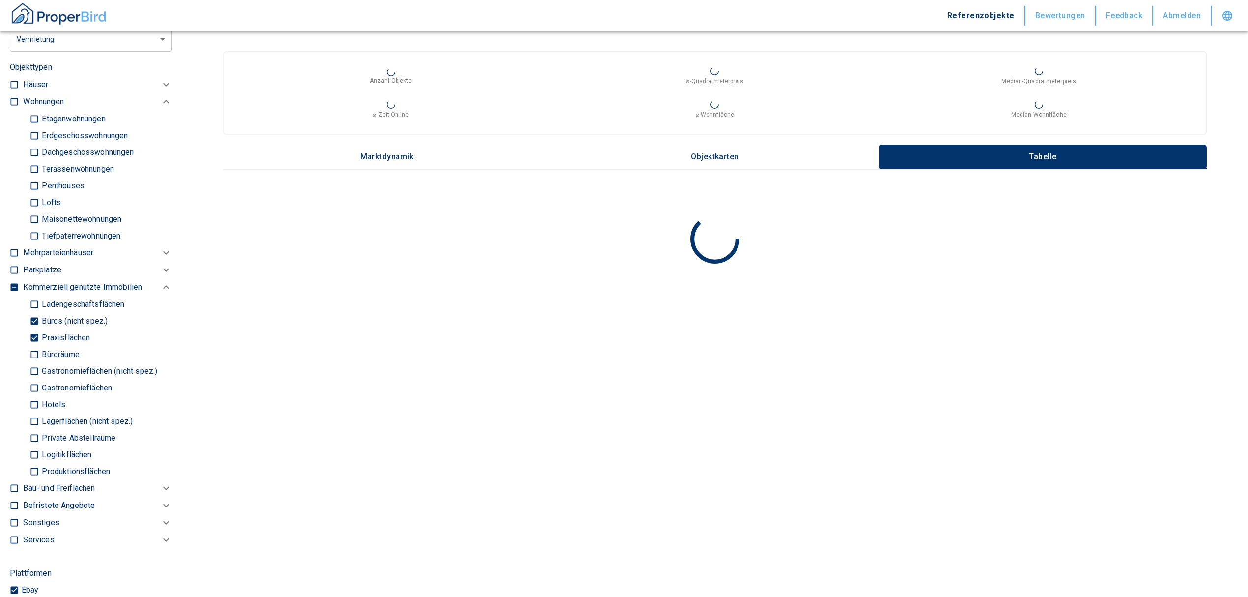
click at [61, 334] on p "Praxisflächen" at bounding box center [64, 338] width 51 height 8
click at [39, 333] on input "Praxisflächen" at bounding box center [34, 337] width 10 height 17
checkbox input "false"
click at [66, 317] on p "Büros (nicht spez.)" at bounding box center [73, 321] width 68 height 8
click at [39, 315] on input "Büros (nicht spez.)" at bounding box center [34, 320] width 10 height 17
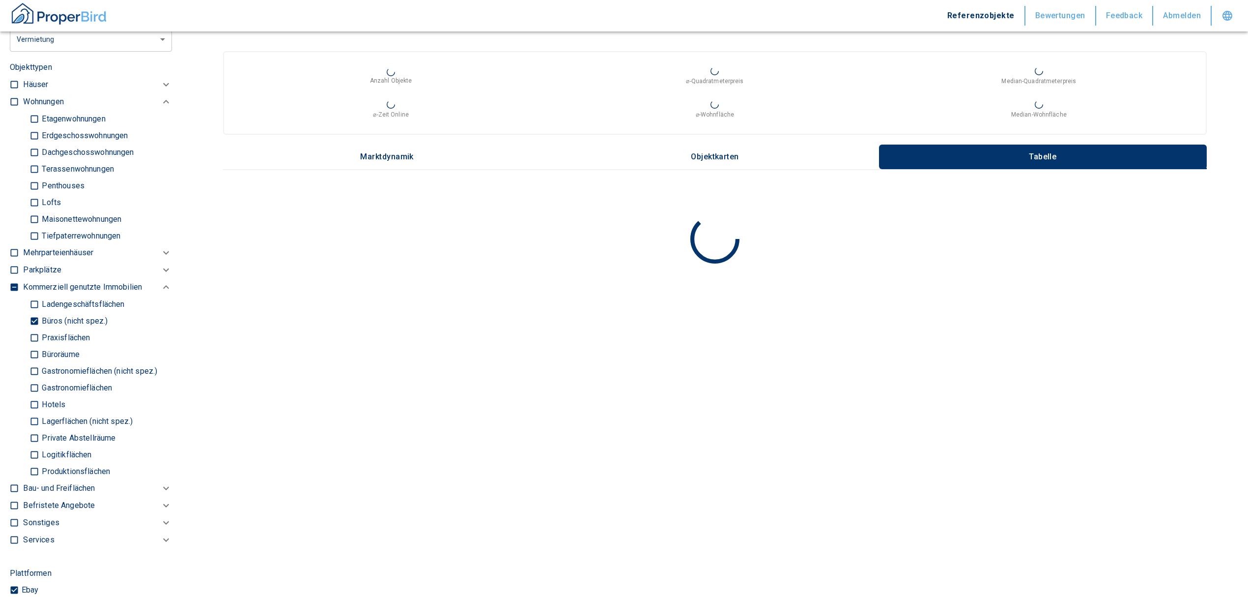
checkbox input "false"
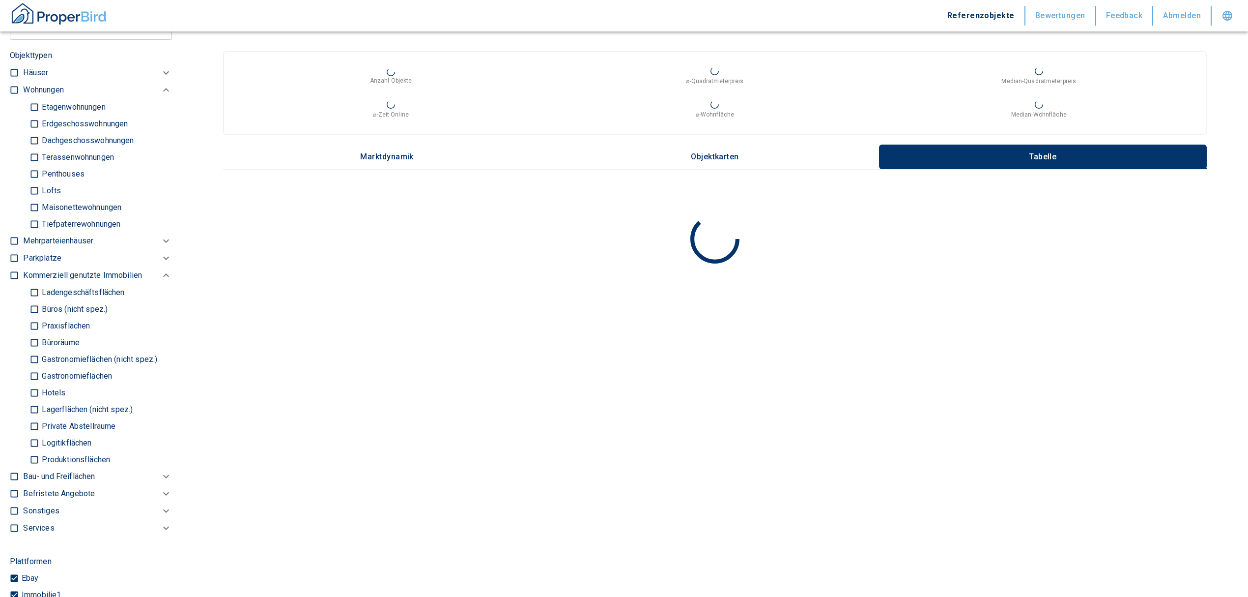
click at [77, 288] on p "Ladengeschäftsflächen" at bounding box center [81, 292] width 85 height 8
click at [39, 285] on input "Ladengeschäftsflächen" at bounding box center [34, 292] width 10 height 17
checkbox input "true"
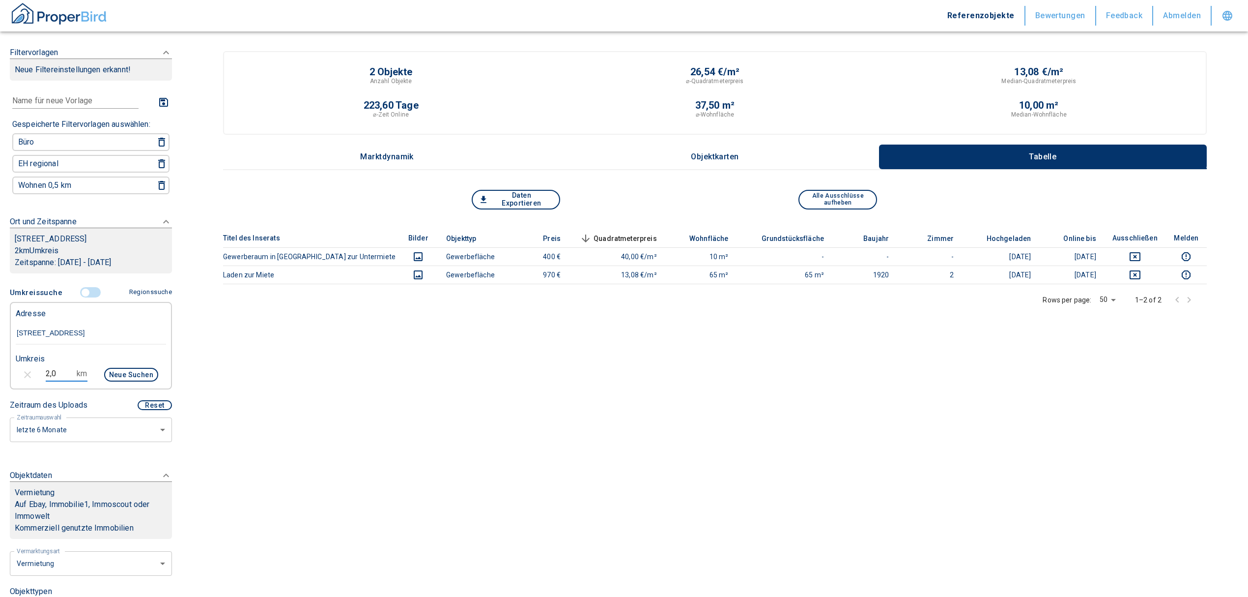
drag, startPoint x: 61, startPoint y: 372, endPoint x: 31, endPoint y: 368, distance: 29.7
click at [31, 368] on div "2,0 km Neue Suchen" at bounding box center [83, 376] width 150 height 24
click at [115, 371] on button "Neue Suchen" at bounding box center [131, 375] width 54 height 14
drag, startPoint x: 59, startPoint y: 374, endPoint x: 18, endPoint y: 370, distance: 41.1
click at [18, 370] on div "3,0 km Neue Suchen" at bounding box center [83, 376] width 150 height 24
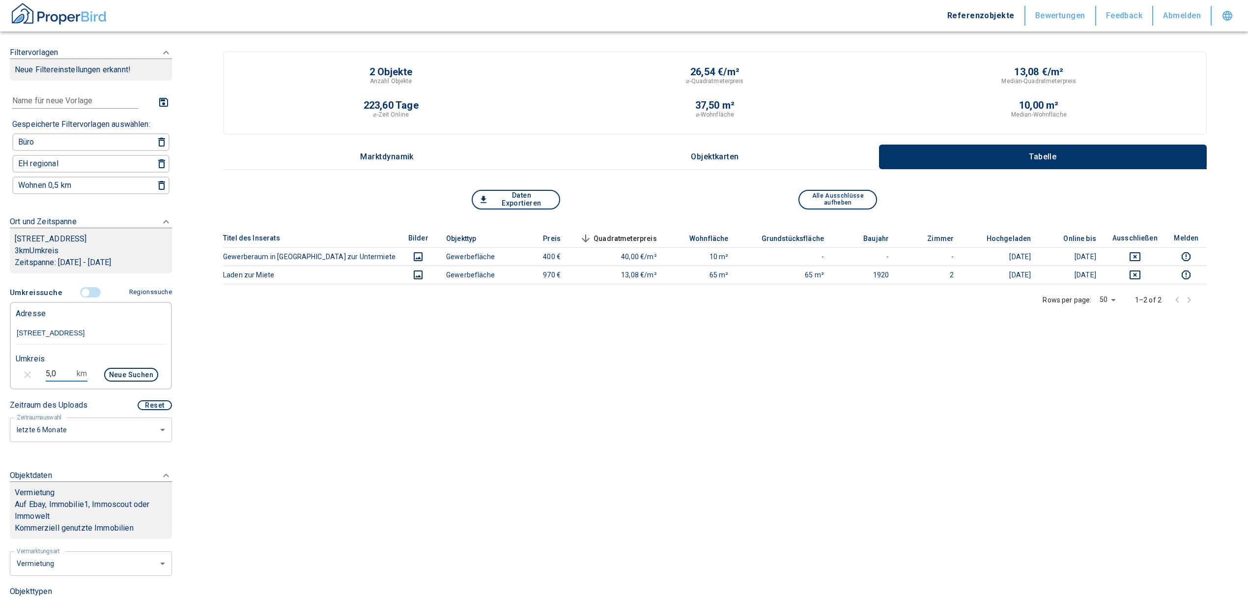
type input "5,0"
click at [113, 374] on button "Neue Suchen" at bounding box center [131, 375] width 54 height 14
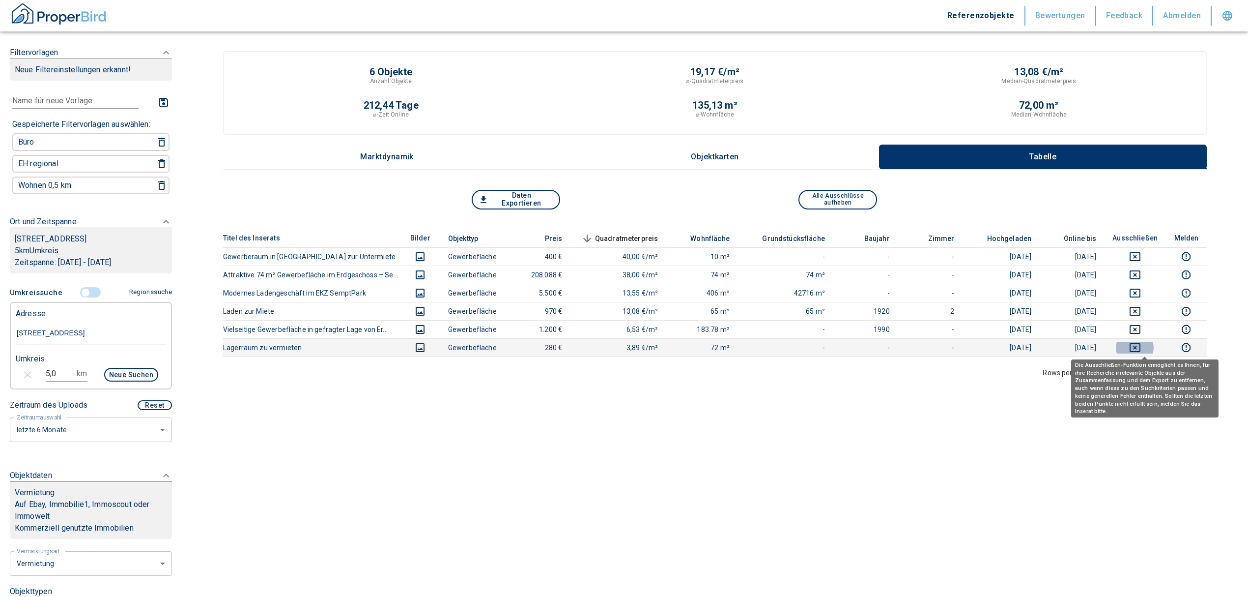
click at [1141, 346] on icon "deselect this listing" at bounding box center [1135, 348] width 12 height 12
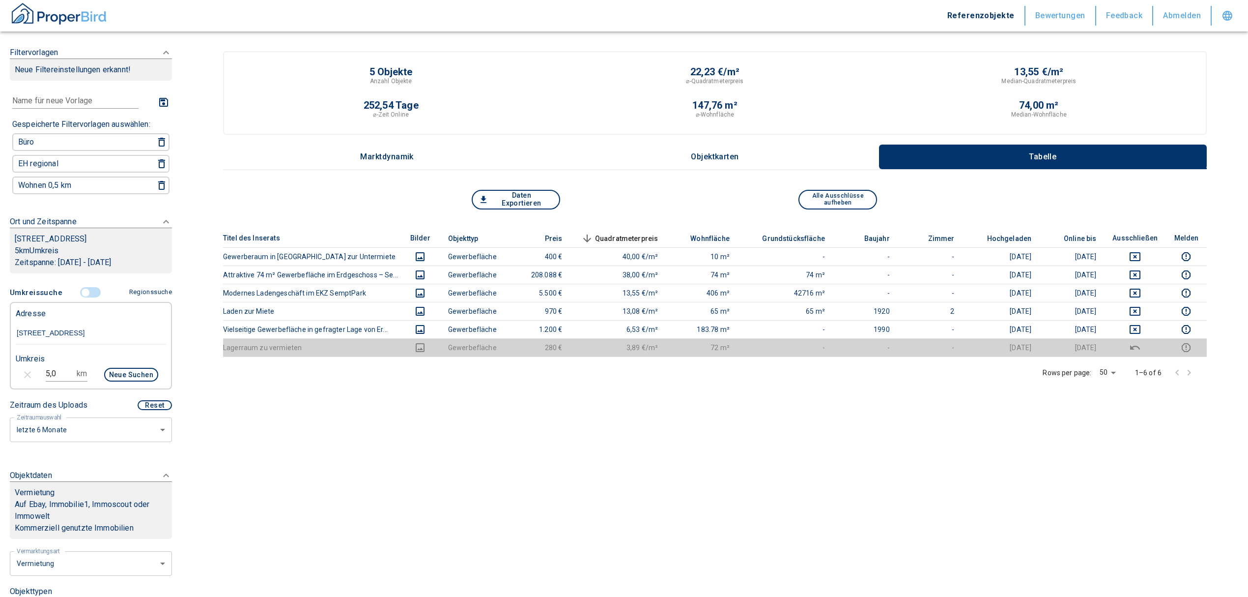
click at [521, 199] on button "Daten Exportieren" at bounding box center [516, 200] width 88 height 20
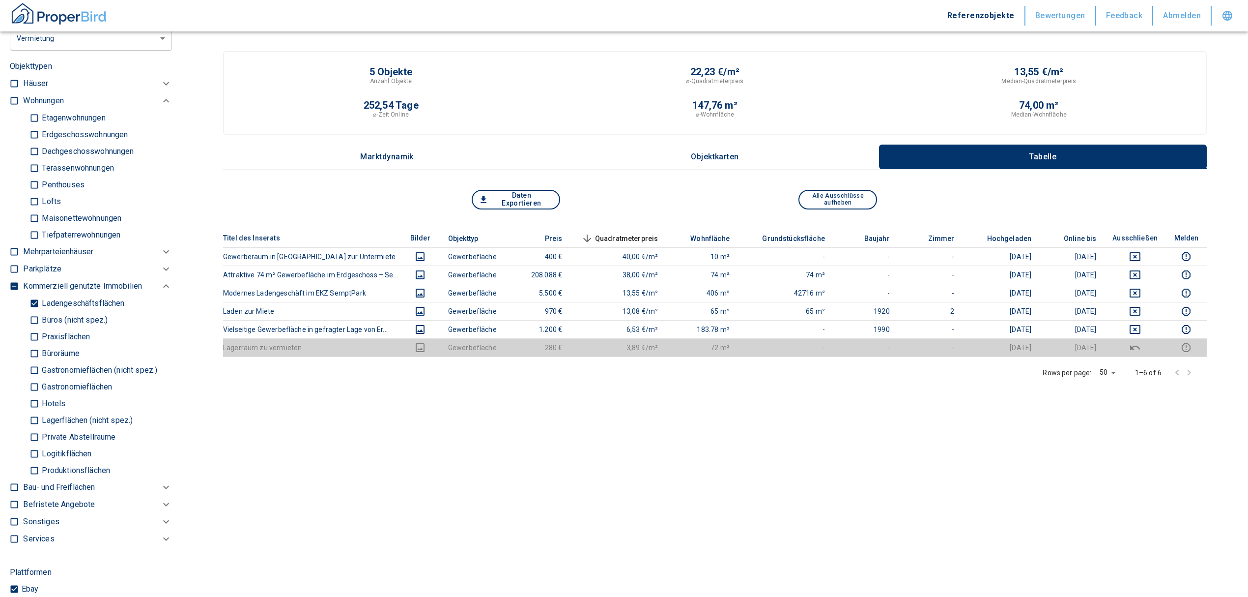
scroll to position [524, 0]
click at [36, 301] on input "Ladengeschäftsflächen" at bounding box center [34, 303] width 10 height 17
checkbox input "false"
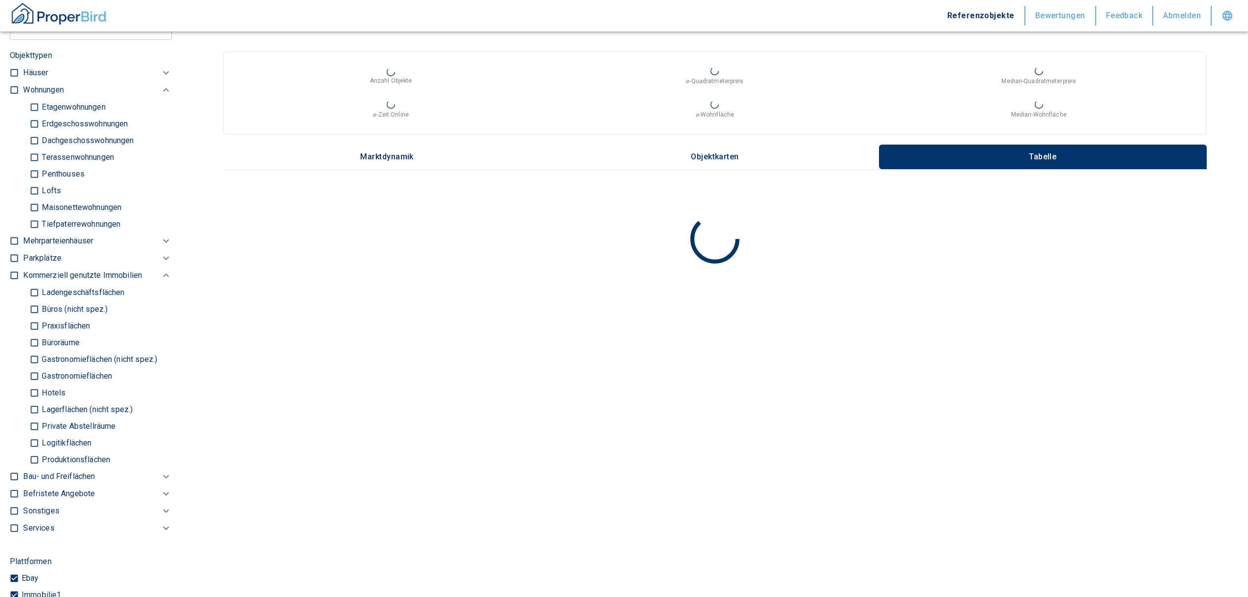
click at [73, 355] on p "Gastronomieflächen (nicht spez.)" at bounding box center [98, 359] width 118 height 8
click at [39, 351] on input "Gastronomieflächen (nicht spez.)" at bounding box center [34, 358] width 10 height 17
checkbox input "true"
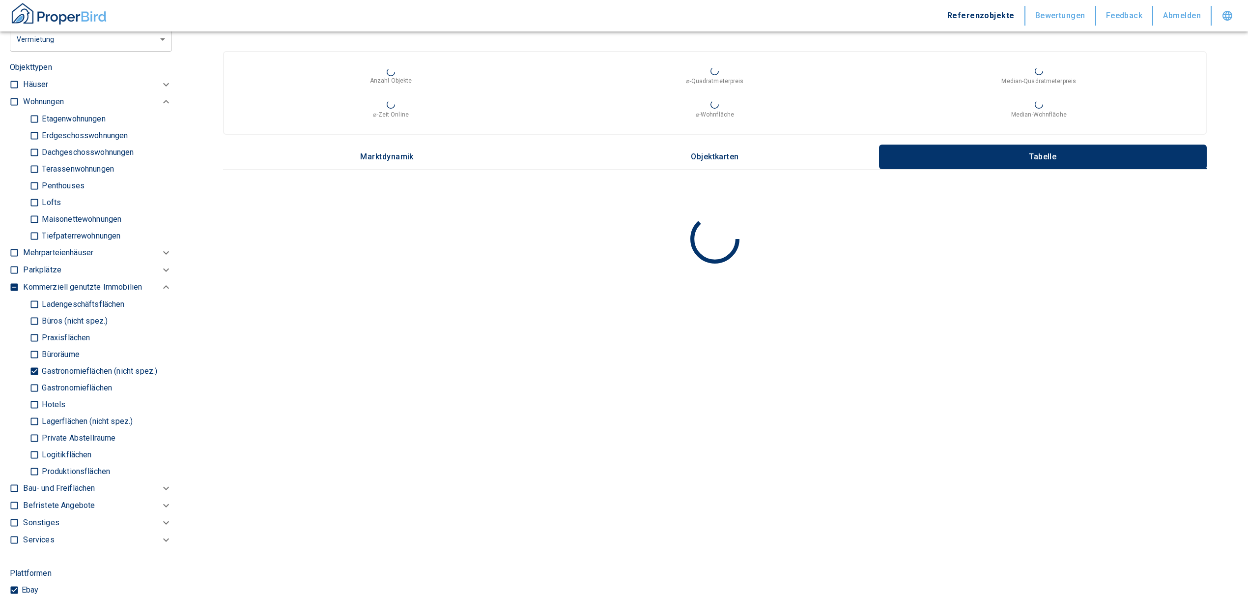
click at [69, 379] on label "Gastronomieflächen" at bounding box center [96, 387] width 135 height 17
click at [39, 379] on input "Gastronomieflächen" at bounding box center [34, 387] width 10 height 17
checkbox input "true"
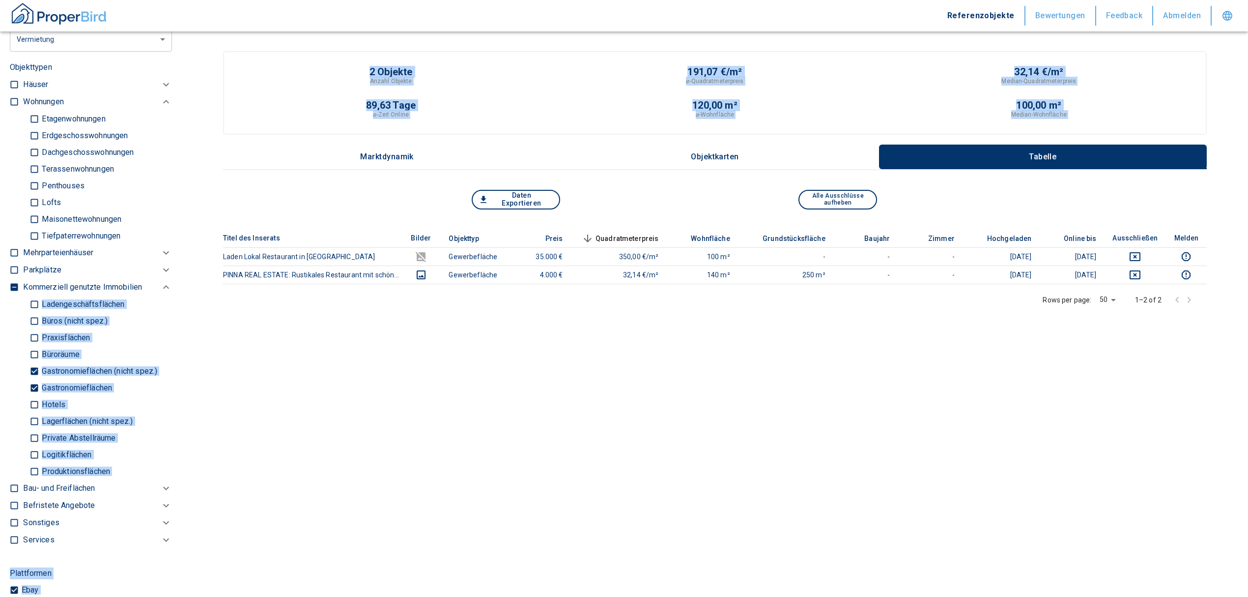
drag, startPoint x: 170, startPoint y: 253, endPoint x: 187, endPoint y: 179, distance: 75.3
click at [187, 179] on div "Filtervorlagen Neue Filtereinstellungen erkannt! Name für neue Vorlage x Gespei…" at bounding box center [624, 311] width 1248 height 622
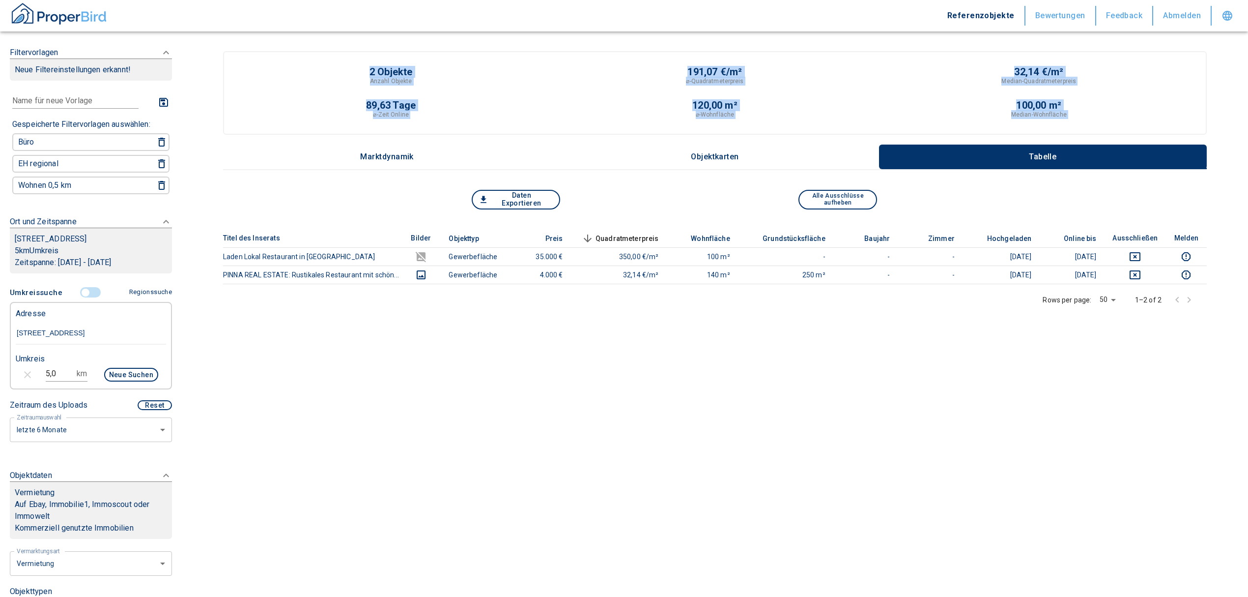
click at [91, 287] on input "controlled" at bounding box center [85, 292] width 29 height 11
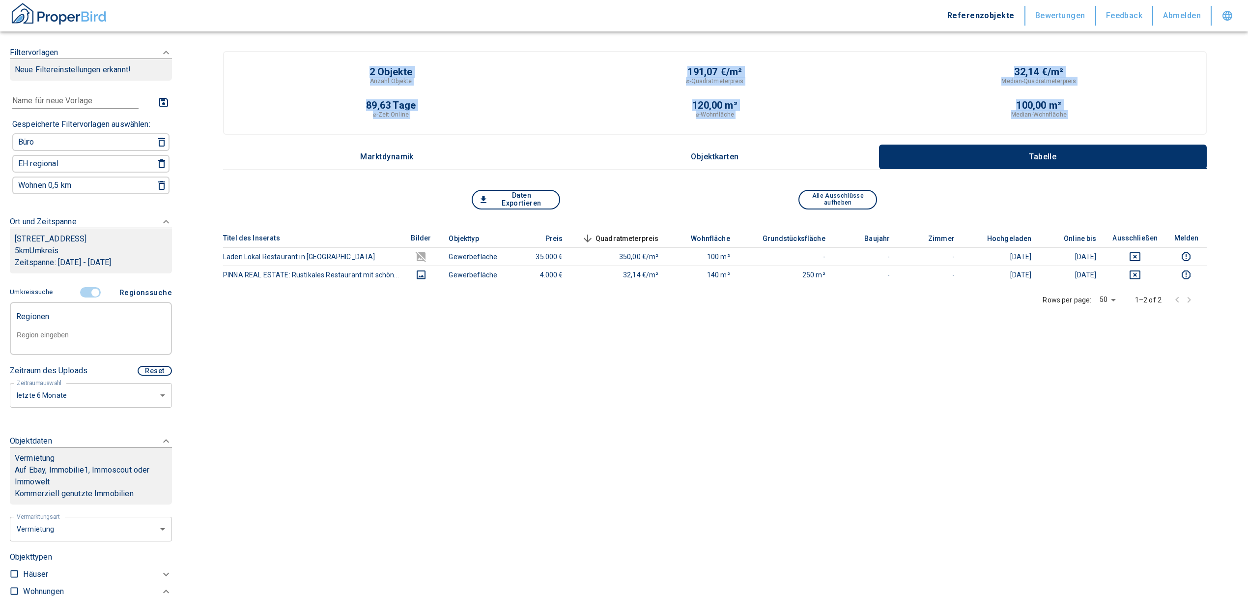
click at [57, 327] on div at bounding box center [91, 333] width 150 height 17
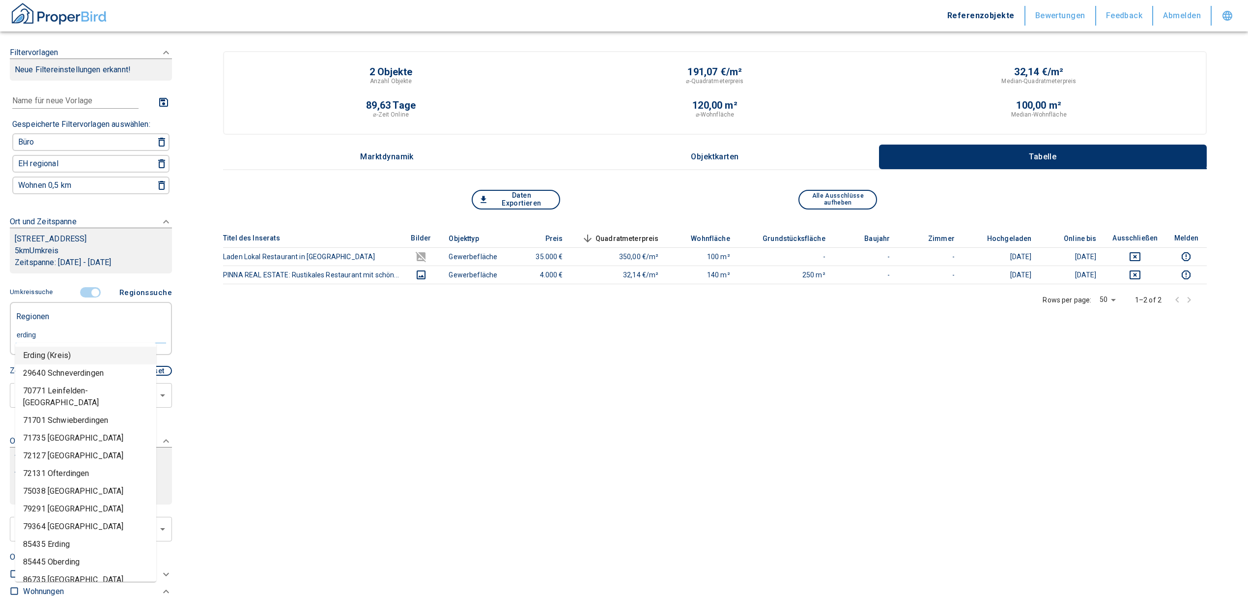
click at [89, 330] on input "erding" at bounding box center [91, 334] width 150 height 9
click at [56, 353] on li "Erding (Kreis)" at bounding box center [85, 355] width 141 height 18
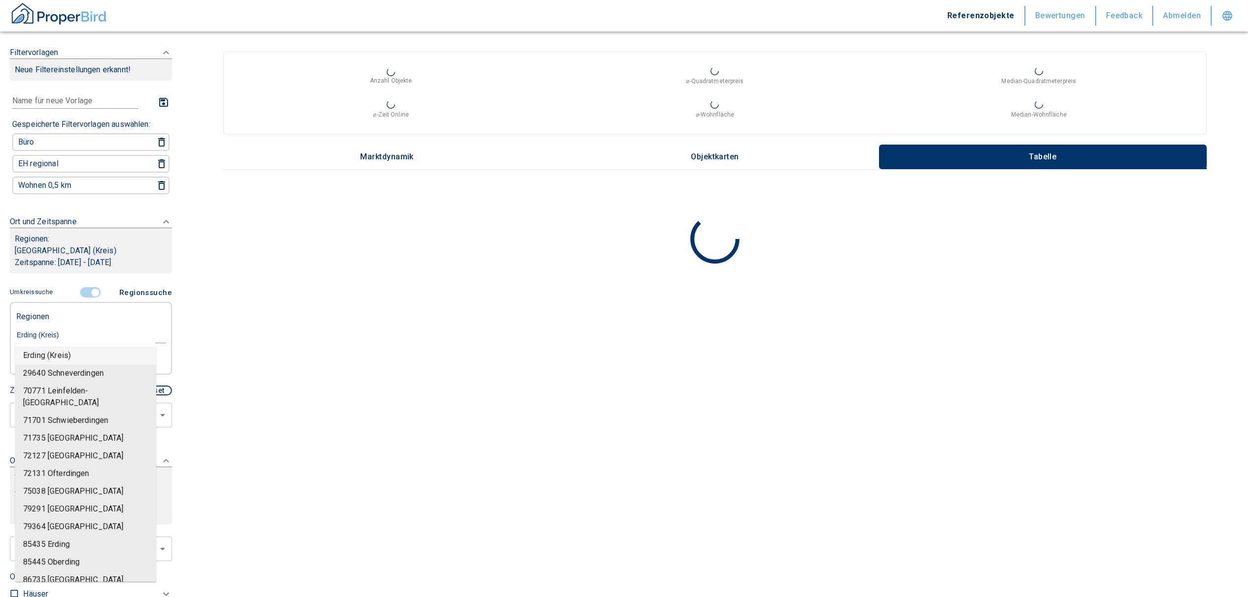
click at [68, 331] on input "Erding (Kreis)" at bounding box center [91, 334] width 150 height 9
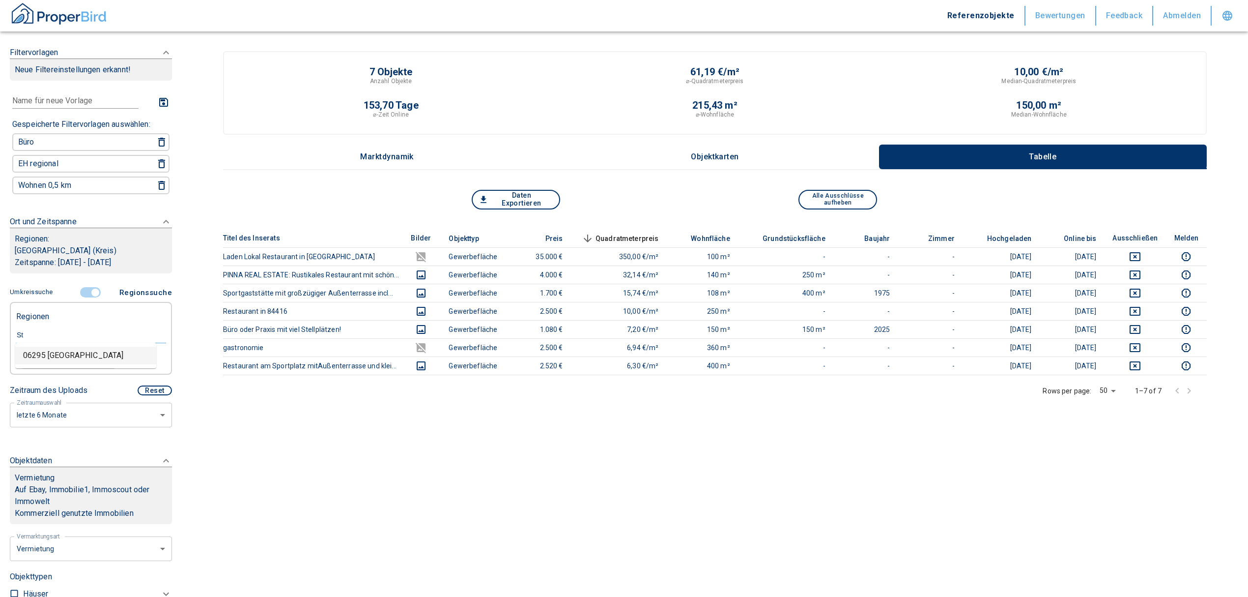
type input "S"
click at [107, 355] on icon at bounding box center [112, 360] width 11 height 11
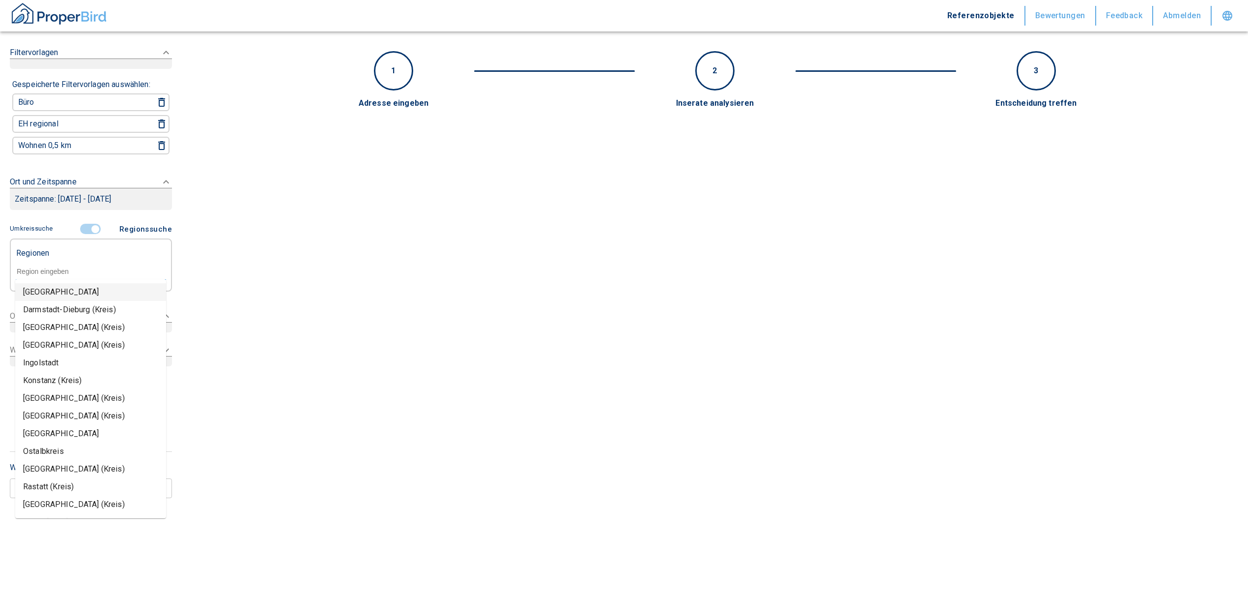
click at [28, 267] on input "text" at bounding box center [91, 271] width 150 height 9
click at [76, 437] on li "85435 Erding" at bounding box center [90, 446] width 151 height 18
type input "85435 Erding"
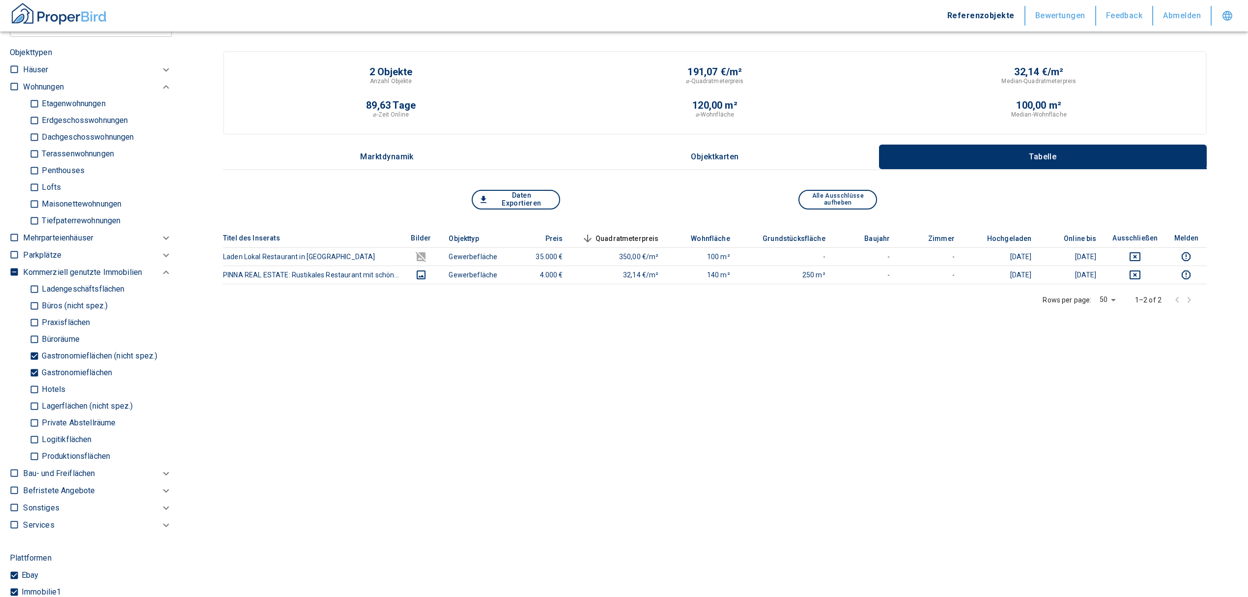
scroll to position [262, 0]
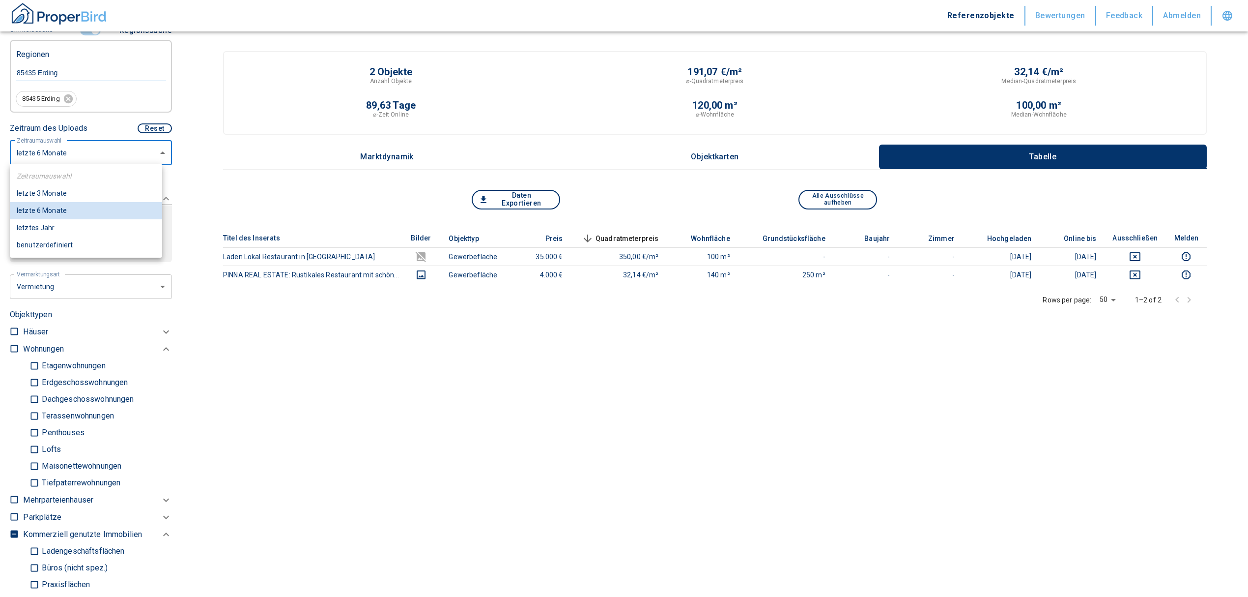
click at [71, 159] on body "Referenzobjekte Bewertungen Feedback Abmelden Filtervorlagen Neue Filtereinstel…" at bounding box center [624, 311] width 1248 height 622
click at [51, 226] on li "letztes Jahr" at bounding box center [86, 227] width 152 height 17
type input "12"
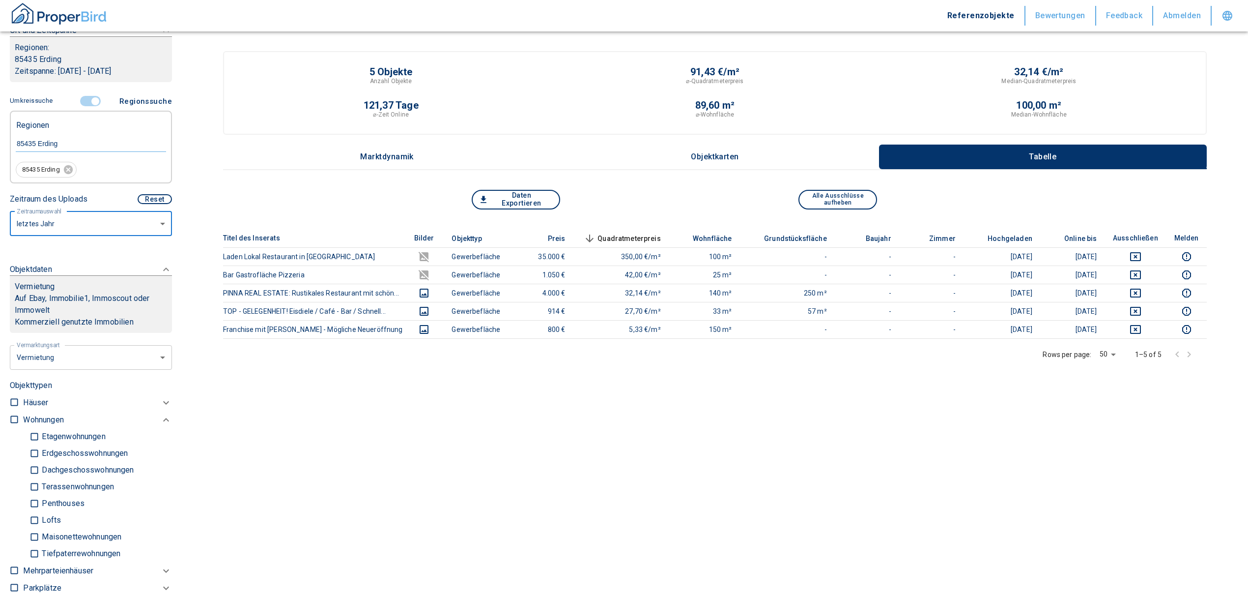
scroll to position [189, 0]
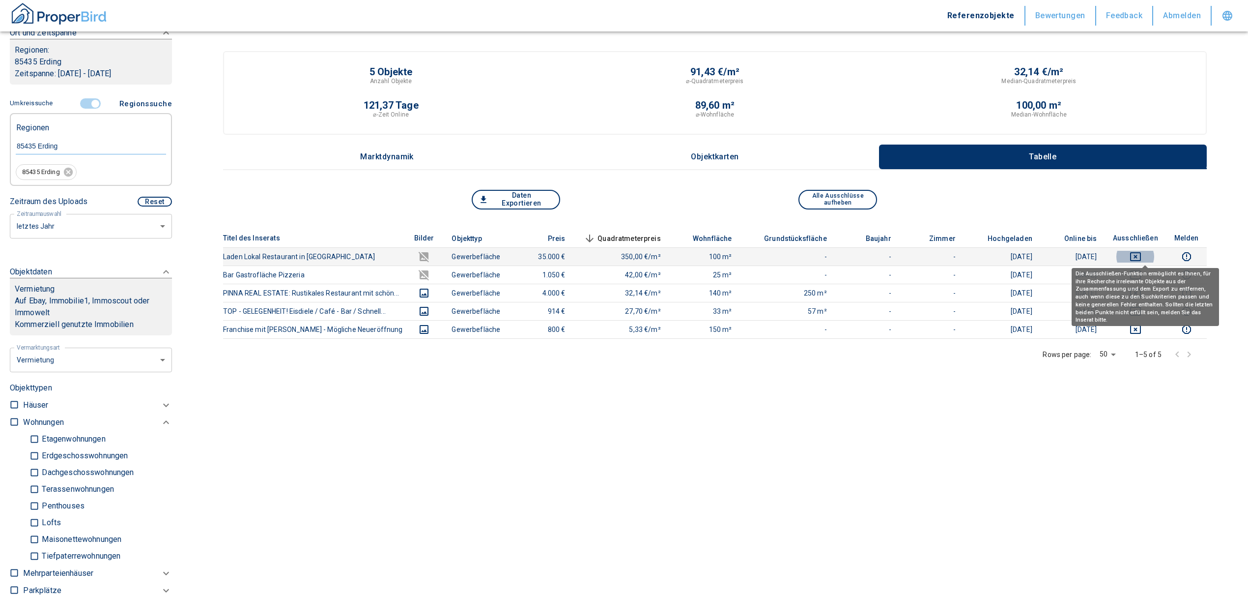
click at [1142, 252] on icon "deselect this listing" at bounding box center [1136, 257] width 12 height 12
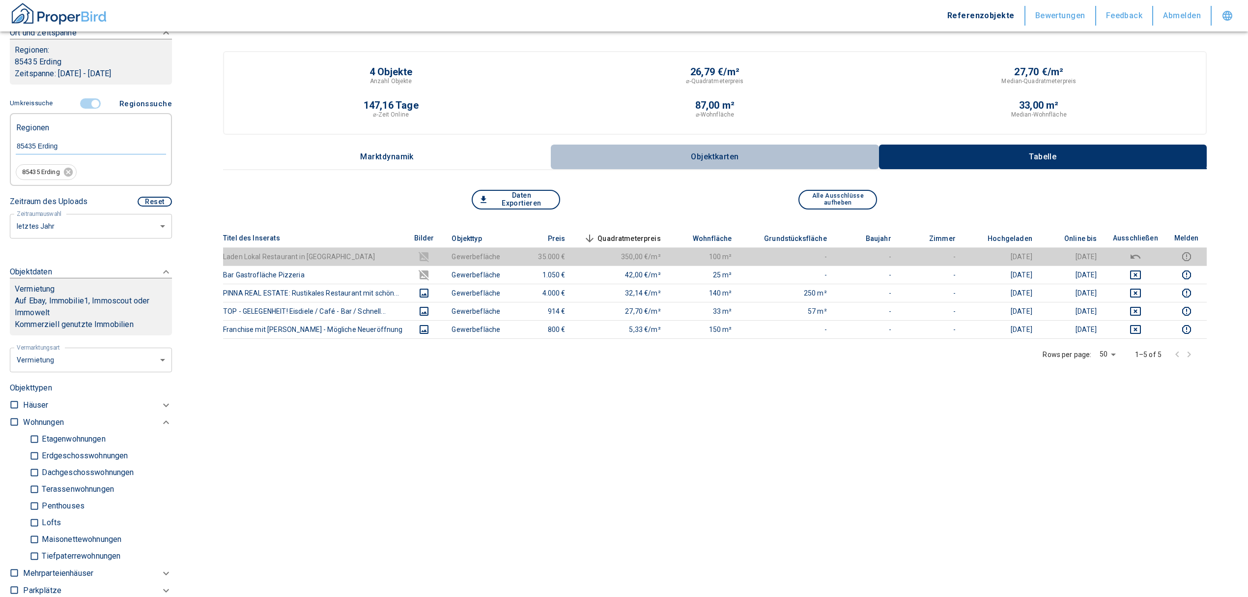
click at [710, 147] on button "Objektkarten" at bounding box center [715, 156] width 328 height 25
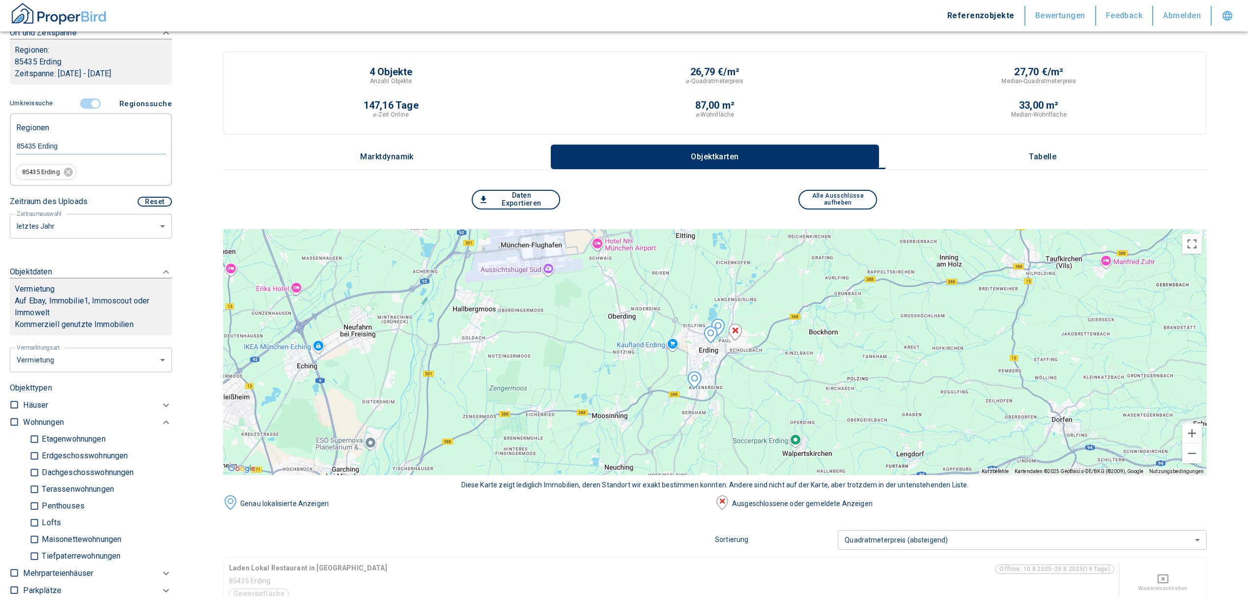
click at [1044, 156] on p "Tabelle" at bounding box center [1042, 156] width 49 height 9
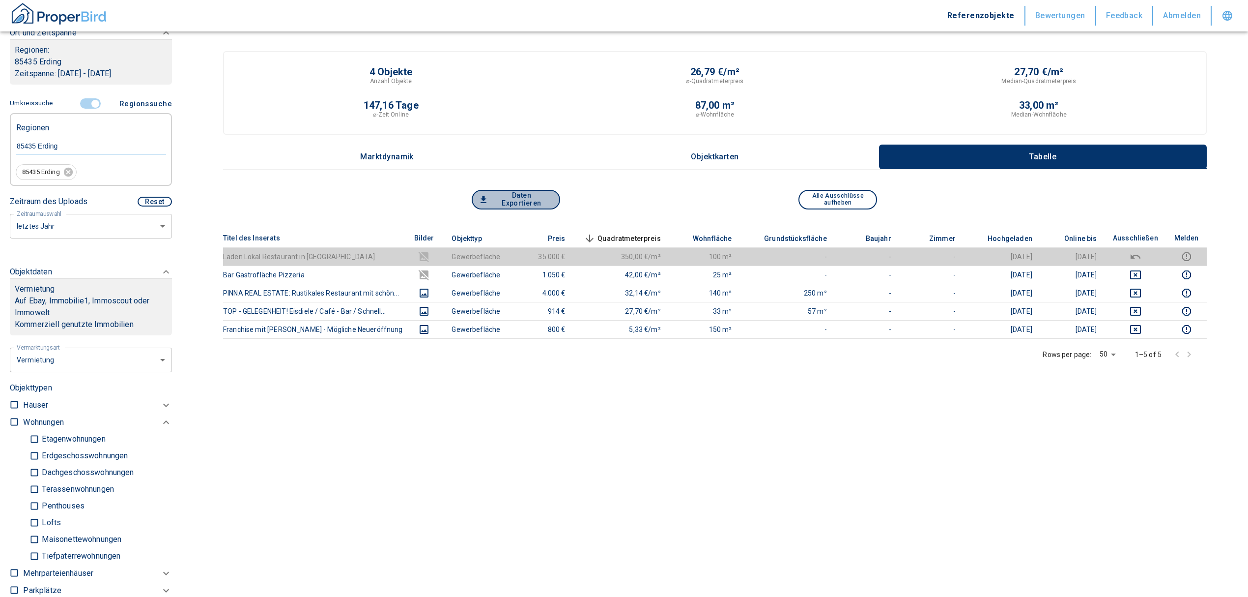
click at [516, 196] on button "Daten Exportieren" at bounding box center [516, 200] width 88 height 20
